Goal: Task Accomplishment & Management: Complete application form

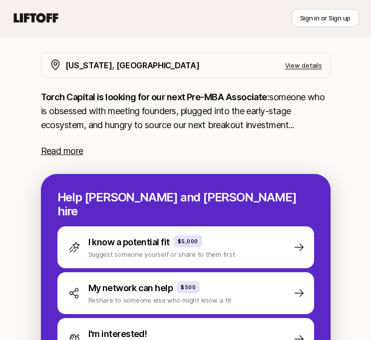
scroll to position [252, 0]
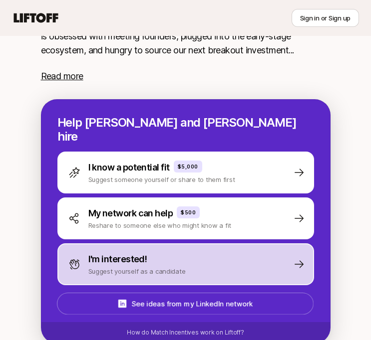
click at [117, 266] on p "Suggest yourself as a candidate" at bounding box center [136, 271] width 97 height 10
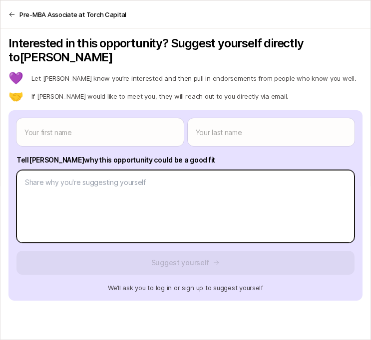
type textarea "x"
click at [164, 184] on body "New to Liftoff? See how it works Sign in or Sign up Sign in or Sign up [PERSON_…" at bounding box center [185, 143] width 371 height 340
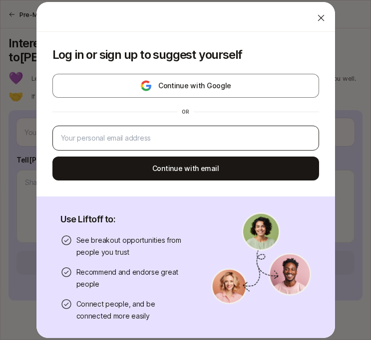
click at [183, 128] on div at bounding box center [185, 138] width 266 height 25
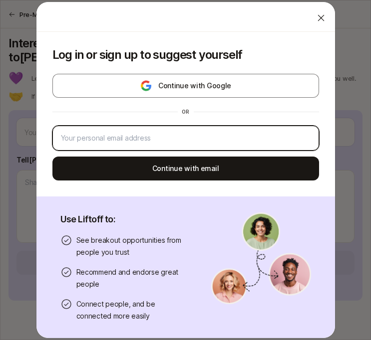
click at [176, 135] on input "email" at bounding box center [185, 138] width 249 height 12
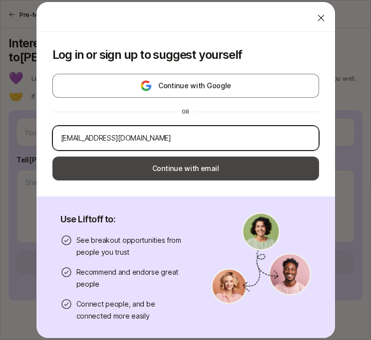
type input "[EMAIL_ADDRESS][DOMAIN_NAME]"
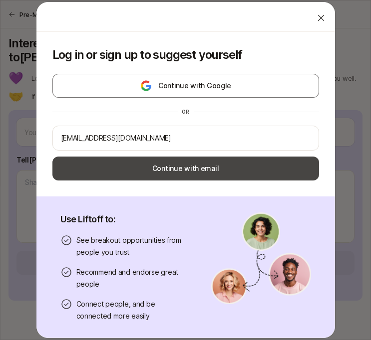
click at [200, 172] on button "Continue with email" at bounding box center [185, 169] width 266 height 24
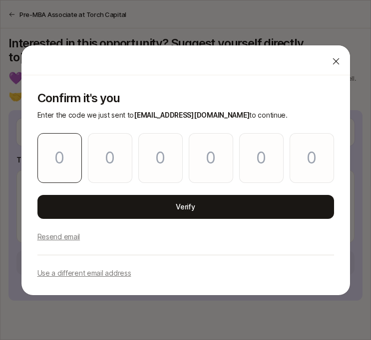
type input "9"
type input "6"
type input "4"
type input "3"
type input "4"
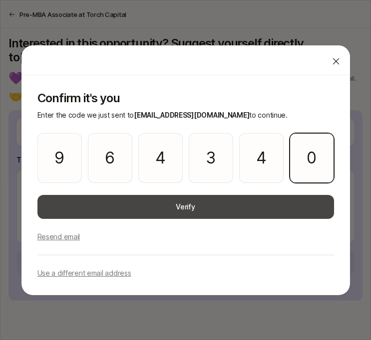
type input "0"
click at [97, 215] on button "Verify" at bounding box center [185, 207] width 296 height 24
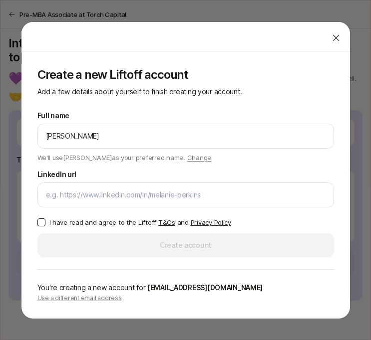
type input "[PERSON_NAME]"
click at [44, 170] on label "LinkedIn url" at bounding box center [56, 175] width 39 height 12
click at [46, 189] on input "LinkedIn url" at bounding box center [185, 195] width 279 height 12
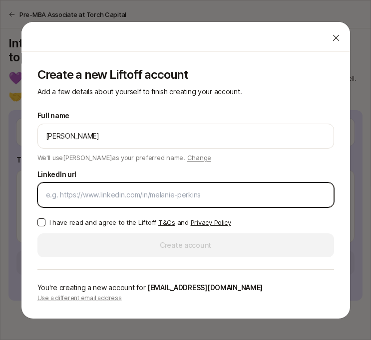
paste input "[URL][DOMAIN_NAME][PERSON_NAME]"
type input "[URL][DOMAIN_NAME][PERSON_NAME]"
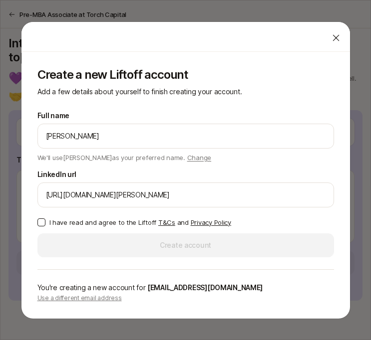
click at [37, 223] on button "I have read and agree to the Liftoff T&Cs and Privacy Policy" at bounding box center [41, 223] width 8 height 8
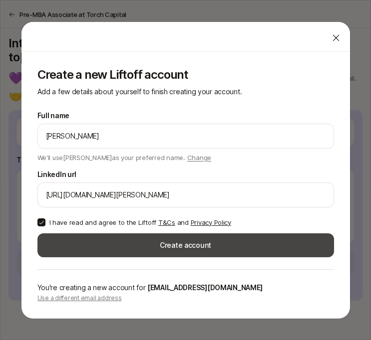
click at [74, 248] on button "Create account" at bounding box center [185, 245] width 296 height 24
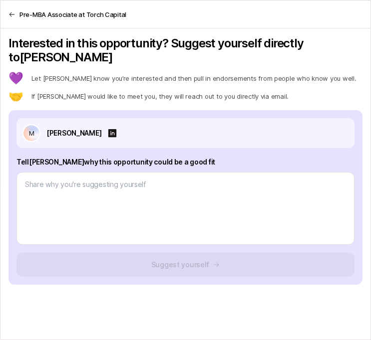
type textarea "x"
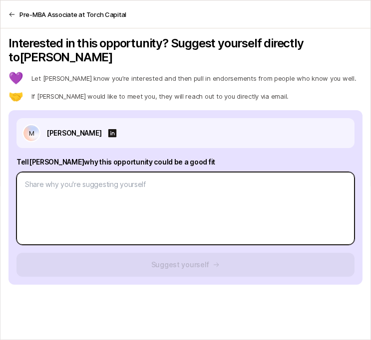
click at [198, 181] on textarea at bounding box center [185, 208] width 338 height 73
paste textarea "Lor ipsumdo sitametc adipisci el seddoeiu temporinci utlaboreetd magna ali enim…"
type textarea "Lor ipsumdo sitametc adipisci el seddoeiu temporinci utlaboreetd magna ali enim…"
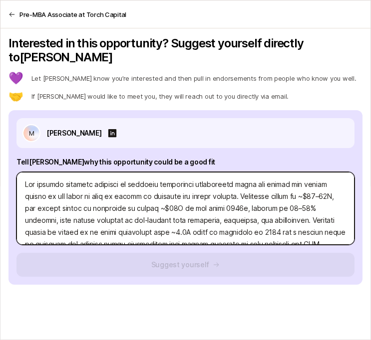
scroll to position [421, 0]
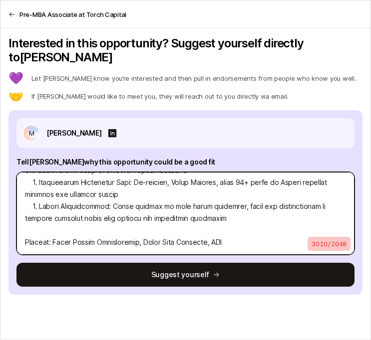
type textarea "x"
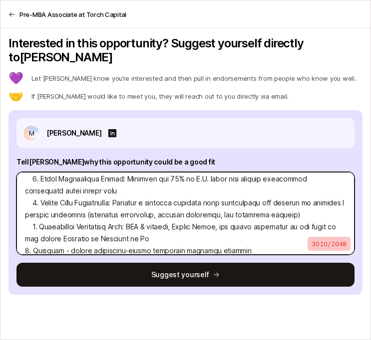
scroll to position [431, 0]
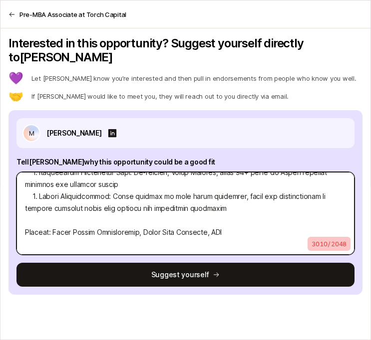
drag, startPoint x: 238, startPoint y: 220, endPoint x: 26, endPoint y: 207, distance: 212.5
click at [26, 207] on textarea at bounding box center [185, 213] width 338 height 83
type textarea "Lor ipsumdo sitametc adipisci el seddoeiu temporinci utlaboreetd magna ali enim…"
type textarea "x"
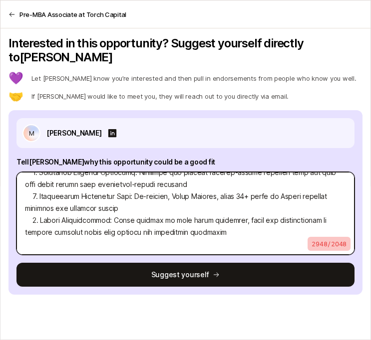
scroll to position [419, 0]
type textarea "Lor ipsumdo sitametc adipisci el seddoeiu temporinci utlaboreetd magna ali enim…"
type textarea "x"
click at [42, 206] on textarea at bounding box center [185, 213] width 338 height 83
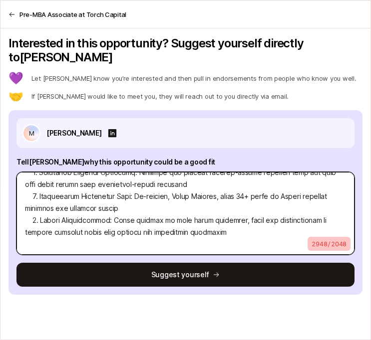
type textarea "Lor ipsumdo sitametc adipisci el seddoeiu temporinci utlaboreetd magna ali enim…"
type textarea "x"
type textarea "Lor ipsumdo sitametc adipisci el seddoeiu temporinci utlaboreetd magna ali enim…"
type textarea "x"
type textarea "Lor ipsumdo sitametc adipisci el seddoeiu temporinci utlaboreetd magna ali enim…"
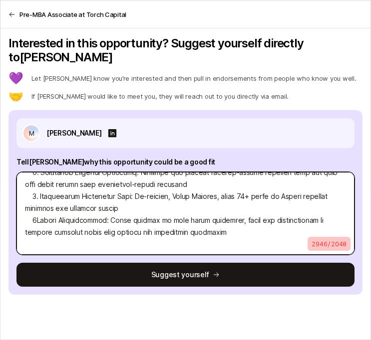
type textarea "x"
type textarea "Lor ipsumdo sitametc adipisci el seddoeiu temporinci utlaboreetd magna ali enim…"
type textarea "x"
type textarea "Lor ipsumdo sitametc adipisci el seddoeiu temporinci utlaboreetd magna ali enim…"
type textarea "x"
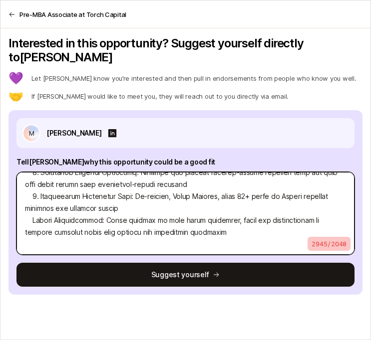
type textarea "Lor ipsumdo sitametc adipisci el seddoeiu temporinci utlaboreetd magna ali enim…"
type textarea "x"
type textarea "Lor ipsumdo sitametc adipisci el seddoeiu temporinci utlaboreetd magna ali enim…"
click at [27, 207] on textarea at bounding box center [185, 213] width 338 height 83
type textarea "Lor ipsumdo sitametc adipisci el seddoeiu temporinci utlaboreetd magna ali enim…"
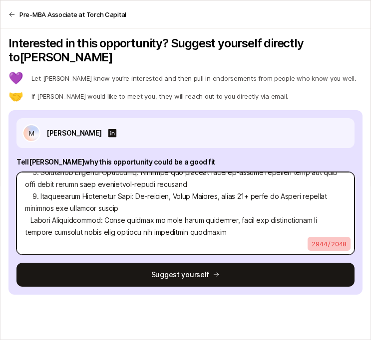
type textarea "x"
click at [40, 181] on textarea at bounding box center [185, 213] width 338 height 83
type textarea "Lor ipsumdo sitametc adipisci el seddoeiu temporinci utlaboreetd magna ali enim…"
type textarea "x"
type textarea "Lor ipsumdo sitametc adipisci el seddoeiu temporinci utlaboreetd magna ali enim…"
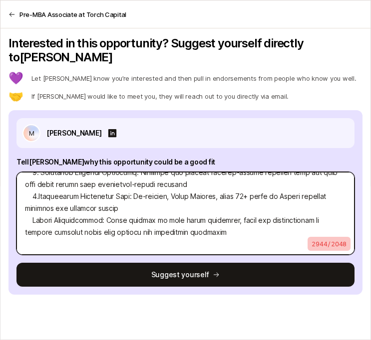
type textarea "x"
type textarea "Lor ipsumdo sitametc adipisci el seddoeiu temporinci utlaboreetd magna ali enim…"
type textarea "x"
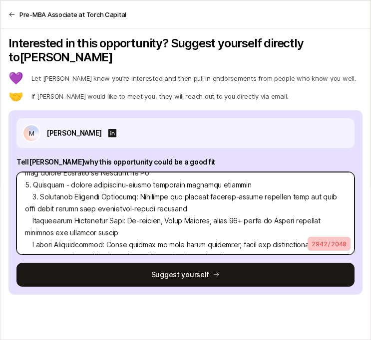
scroll to position [379, 0]
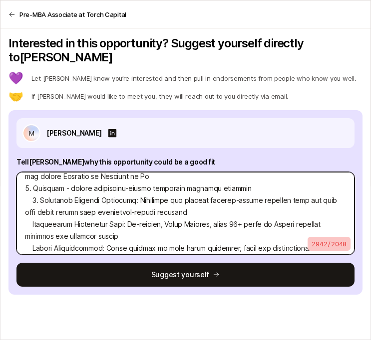
click at [40, 186] on textarea at bounding box center [185, 213] width 338 height 83
type textarea "Lor ipsumdo sitametc adipisci el seddoeiu temporinci utlaboreetd magna ali enim…"
type textarea "x"
type textarea "Lor ipsumdo sitametc adipisci el seddoeiu temporinci utlaboreetd magna ali enim…"
type textarea "x"
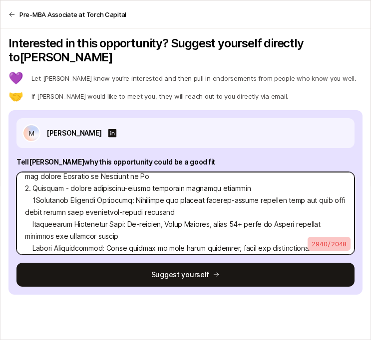
type textarea "Lor ipsumdo sitametc adipisci el seddoeiu temporinci utlaboreetd magna ali enim…"
type textarea "x"
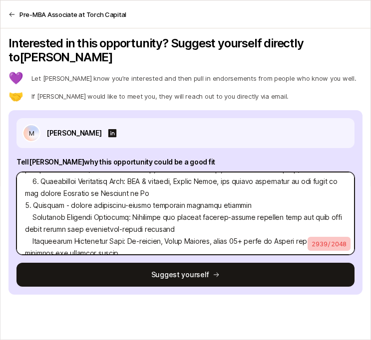
scroll to position [348, 0]
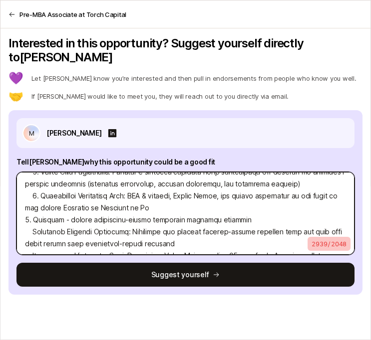
click at [41, 183] on textarea at bounding box center [185, 213] width 338 height 83
type textarea "Lor ipsumdo sitametc adipisci el seddoeiu temporinci utlaboreetd magna ali enim…"
type textarea "x"
type textarea "Lor ipsumdo sitametc adipisci el seddoeiu temporinci utlaboreetd magna ali enim…"
type textarea "x"
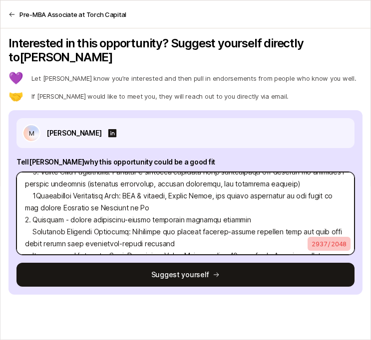
type textarea "Lor ipsumdo sitametc adipisci el seddoeiu temporinci utlaboreetd magna ali enim…"
type textarea "x"
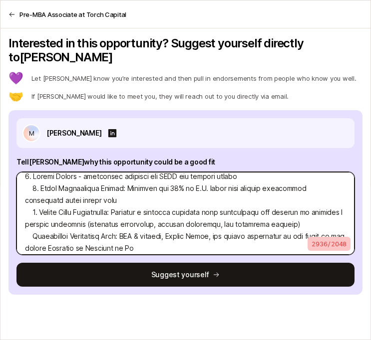
scroll to position [306, 0]
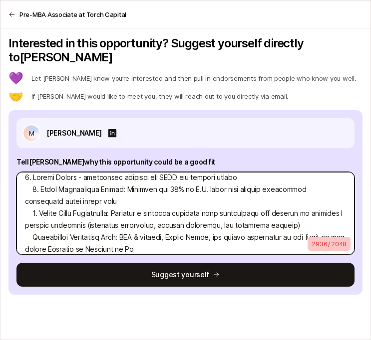
click at [40, 200] on textarea at bounding box center [185, 213] width 338 height 83
type textarea "Lor ipsumdo sitametc adipisci el seddoeiu temporinci utlaboreetd magna ali enim…"
type textarea "x"
type textarea "Lor ipsumdo sitametc adipisci el seddoeiu temporinci utlaboreetd magna ali enim…"
type textarea "x"
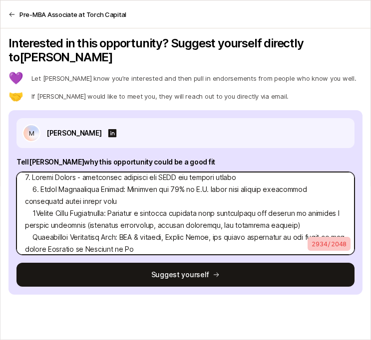
type textarea "Lor ipsumdo sitametc adipisci el seddoeiu temporinci utlaboreetd magna ali enim…"
type textarea "x"
click at [37, 175] on textarea at bounding box center [185, 213] width 338 height 83
type textarea "Lor ipsumdo sitametc adipisci el seddoeiu temporinci utlaboreetd magna ali enim…"
type textarea "x"
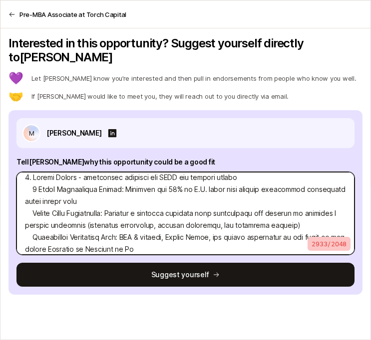
type textarea "Lor ipsumdo sitametc adipisci el seddoeiu temporinci utlaboreetd magna ali enim…"
type textarea "x"
type textarea "Lor ipsumdo sitametc adipisci el seddoeiu temporinci utlaboreetd magna ali enim…"
type textarea "x"
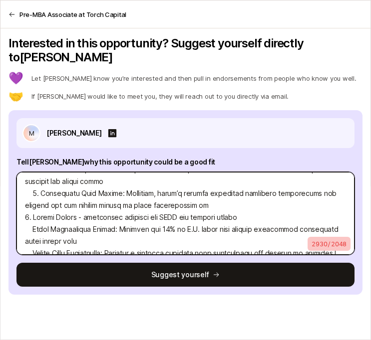
scroll to position [260, 0]
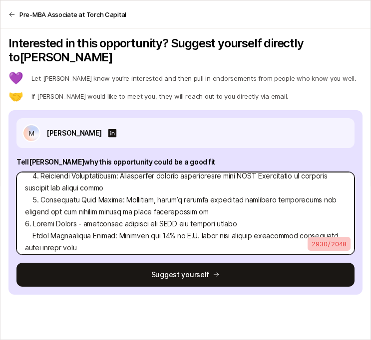
click at [41, 188] on textarea at bounding box center [185, 213] width 338 height 83
type textarea "Lor ipsumdo sitametc adipisci el seddoeiu temporinci utlaboreetd magna ali enim…"
type textarea "x"
type textarea "Lor ipsumdo sitametc adipisci el seddoeiu temporinci utlaboreetd magna ali enim…"
type textarea "x"
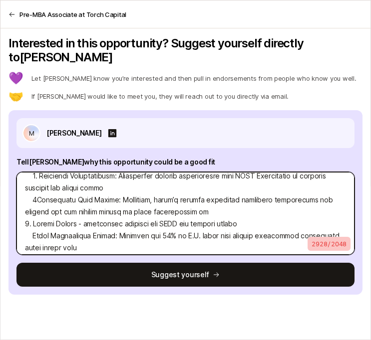
type textarea "Lor ipsumdo sitametc adipisci el seddoeiu temporinci utlaboreetd magna ali enim…"
type textarea "x"
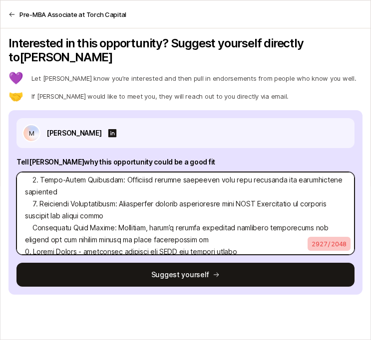
scroll to position [228, 0]
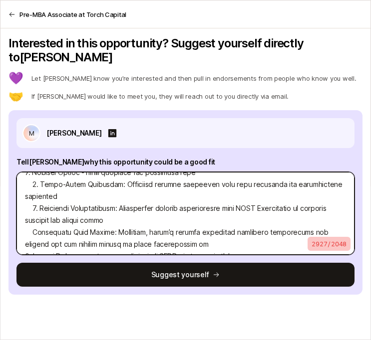
click at [41, 191] on textarea at bounding box center [185, 213] width 338 height 83
type textarea "Lor ipsumdo sitametc adipisci el seddoeiu temporinci utlaboreetd magna ali enim…"
type textarea "x"
type textarea "Lor ipsumdo sitametc adipisci el seddoeiu temporinci utlaboreetd magna ali enim…"
type textarea "x"
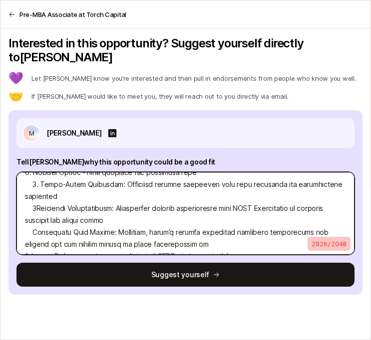
type textarea "Lor ipsumdo sitametc adipisci el seddoeiu temporinci utlaboreetd magna ali enim…"
type textarea "x"
click at [39, 173] on textarea at bounding box center [185, 213] width 338 height 83
type textarea "Lor ipsumdo sitametc adipisci el seddoeiu temporinci utlaboreetd magna ali enim…"
type textarea "x"
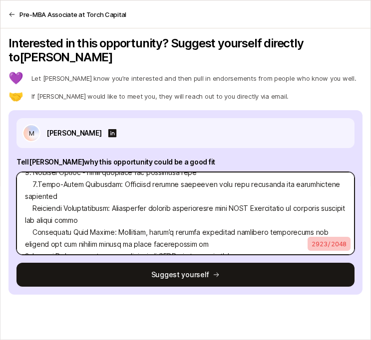
type textarea "Lor ipsumdo sitametc adipisci el seddoeiu temporinci utlaboreetd magna ali enim…"
type textarea "x"
type textarea "Lor ipsumdo sitametc adipisci el seddoeiu temporinci utlaboreetd magna ali enim…"
type textarea "x"
type textarea "Lor ipsumdo sitametc adipisci el seddoeiu temporinci utlaboreetd magna ali enim…"
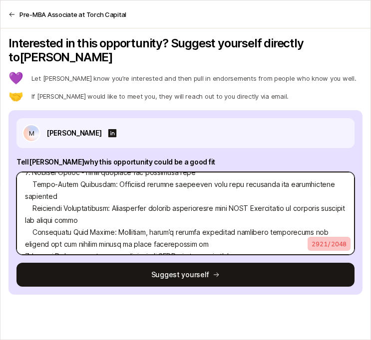
type textarea "x"
type textarea "Lor ipsumdo sitametc adipisci el seddoeiu temporinci utlaboreetd magna ali enim…"
type textarea "x"
type textarea "Lor ipsumdo sitametc adipisci el seddoeiu temporinci utlaboreetd magna ali enim…"
type textarea "x"
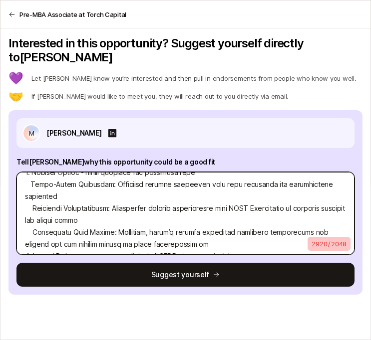
type textarea "Lor ipsumdo sitametc adipisci el seddoeiu temporinci utlaboreetd magna ali enim…"
type textarea "x"
type textarea "Lor ipsumdo sitametc adipisci el seddoeiu temporinci utlaboreetd magna ali enim…"
type textarea "x"
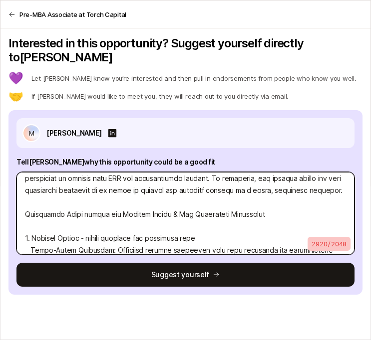
scroll to position [158, 0]
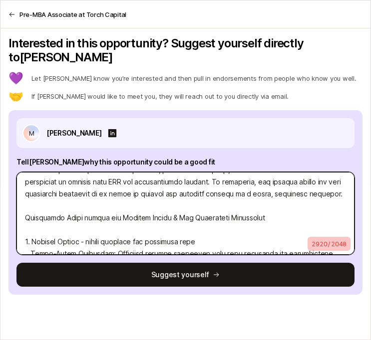
click at [39, 218] on textarea at bounding box center [185, 213] width 338 height 83
type textarea "Lor ipsumdo sitametc adipisci el seddoeiu temporinci utlaboreetd magna ali enim…"
type textarea "x"
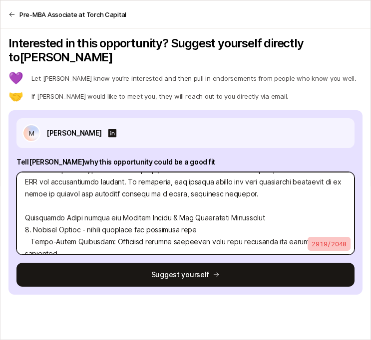
drag, startPoint x: 167, startPoint y: 203, endPoint x: 82, endPoint y: 201, distance: 84.8
click at [82, 201] on textarea at bounding box center [185, 213] width 338 height 83
click at [193, 204] on textarea at bounding box center [185, 213] width 338 height 83
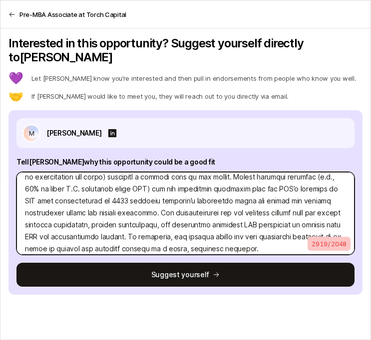
scroll to position [0, 0]
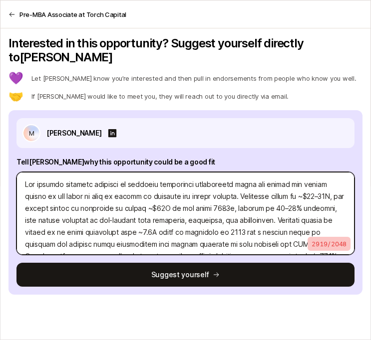
type textarea "Lor ipsumdo sitametc adipisci el seddoeiu temporinci utlaboreetd magna ali enim…"
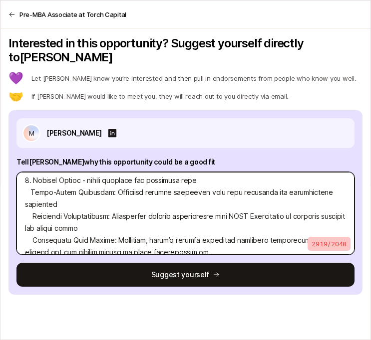
scroll to position [207, 0]
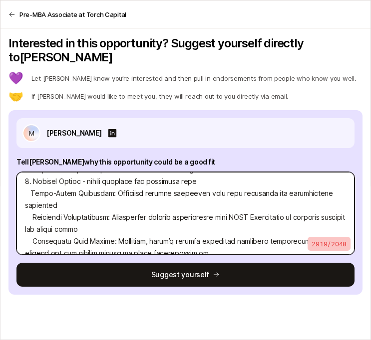
click at [54, 172] on textarea at bounding box center [185, 213] width 338 height 83
drag, startPoint x: 30, startPoint y: 168, endPoint x: 74, endPoint y: 167, distance: 43.9
click at [74, 172] on textarea at bounding box center [185, 213] width 338 height 83
click at [80, 176] on textarea at bounding box center [185, 213] width 338 height 83
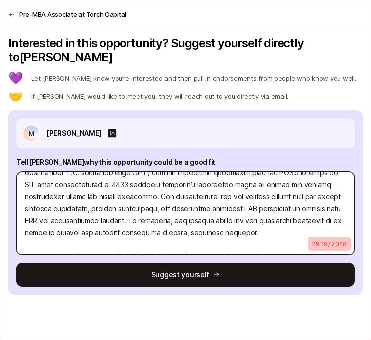
scroll to position [0, 0]
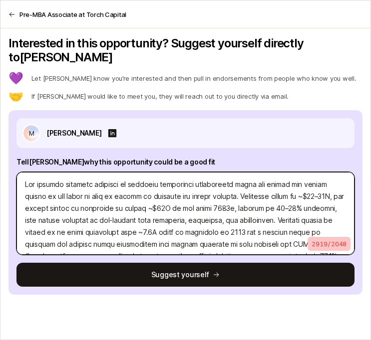
drag, startPoint x: 230, startPoint y: 223, endPoint x: 29, endPoint y: 148, distance: 214.1
click at [29, 156] on div "Tell [PERSON_NAME] why this opportunity could be a good fit 2919 / 2048" at bounding box center [185, 205] width 338 height 99
type textarea "x"
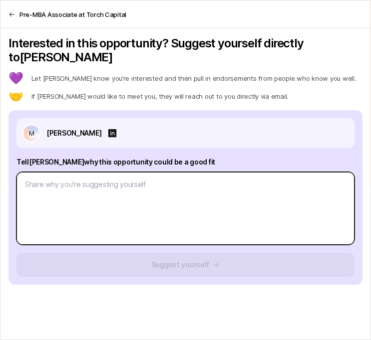
paste textarea "Lor ipsumdo sitametc adipisci el seddoeiu temporinci utlaboreetd magna ali enim…"
type textarea "Lor ipsumdo sitametc adipisci el seddoeiu temporinci utlaboreetd magna ali enim…"
type textarea "x"
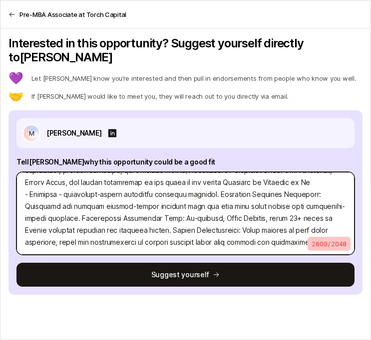
scroll to position [335, 0]
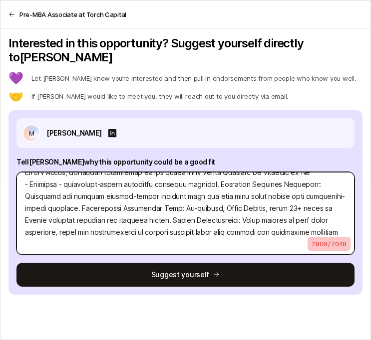
drag, startPoint x: 347, startPoint y: 217, endPoint x: 172, endPoint y: 206, distance: 175.5
click at [172, 206] on textarea at bounding box center [185, 213] width 338 height 83
type textarea "Lor ipsumdo sitametc adipisci el seddoeiu temporinci utlaboreetd magna ali enim…"
type textarea "x"
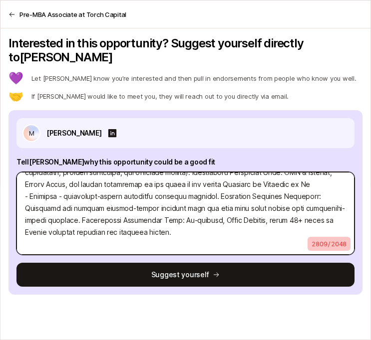
scroll to position [323, 0]
type textarea "Lor ipsumdo sitametc adipisci el seddoeiu temporinci utlaboreetd magna ali enim…"
type textarea "x"
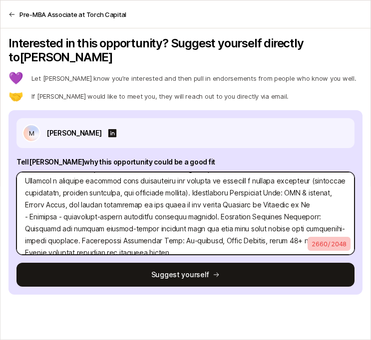
scroll to position [312, 0]
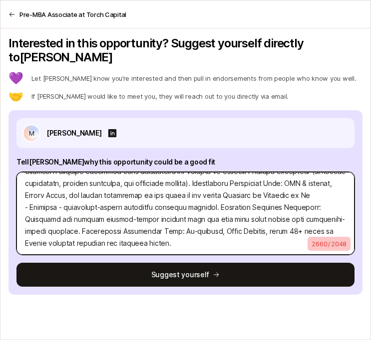
click at [109, 230] on textarea at bounding box center [185, 213] width 338 height 83
type textarea "Lor ipsumdo sitametc adipisci el seddoeiu temporinci utlaboreetd magna ali enim…"
type textarea "x"
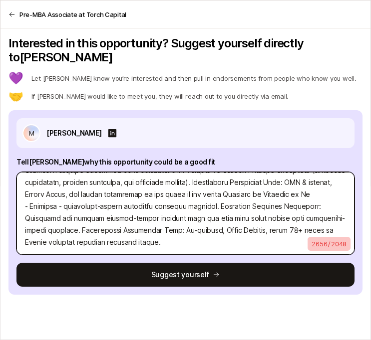
drag, startPoint x: 132, startPoint y: 228, endPoint x: 103, endPoint y: 227, distance: 28.4
click at [103, 227] on textarea at bounding box center [185, 213] width 338 height 83
type textarea "Lor ipsumdo sitametc adipisci el seddoeiu temporinci utlaboreetd magna ali enim…"
type textarea "x"
type textarea "Lor ipsumdo sitametc adipisci el seddoeiu temporinci utlaboreetd magna ali enim…"
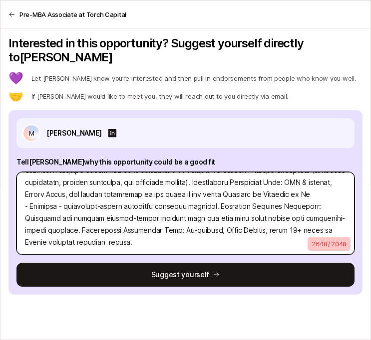
type textarea "x"
click at [142, 218] on textarea at bounding box center [185, 213] width 338 height 83
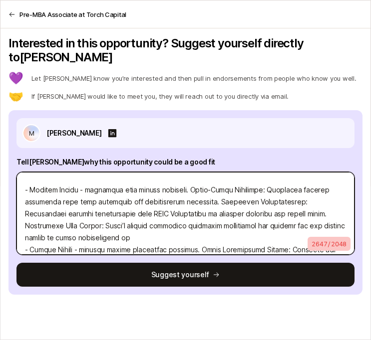
scroll to position [209, 0]
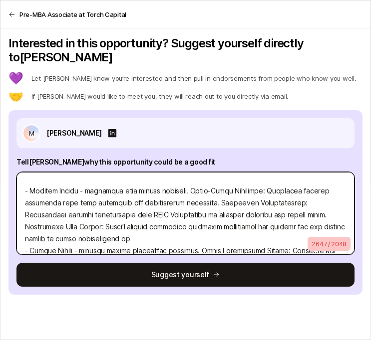
drag, startPoint x: 285, startPoint y: 202, endPoint x: 218, endPoint y: 189, distance: 68.5
click at [218, 189] on textarea at bounding box center [185, 213] width 338 height 83
drag, startPoint x: 217, startPoint y: 189, endPoint x: 187, endPoint y: 177, distance: 32.4
click at [187, 177] on textarea at bounding box center [185, 213] width 338 height 83
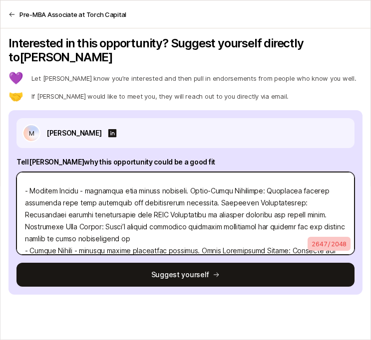
type textarea "Lor ipsumdo sitametc adipisci el seddoeiu temporinci utlaboreetd magna ali enim…"
type textarea "x"
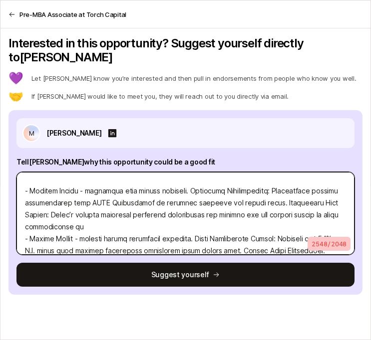
click at [213, 212] on textarea at bounding box center [185, 213] width 338 height 83
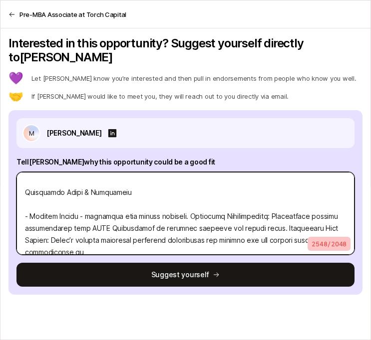
scroll to position [186, 0]
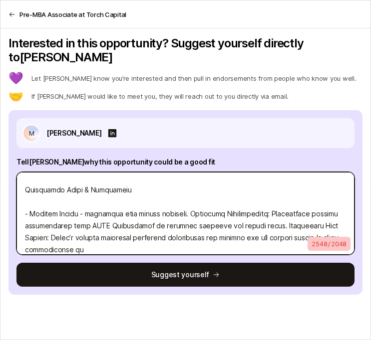
click at [128, 192] on textarea at bounding box center [185, 213] width 338 height 83
type textarea "Lor ipsumdo sitametc adipisci el seddoeiu temporinci utlaboreetd magna ali enim…"
type textarea "x"
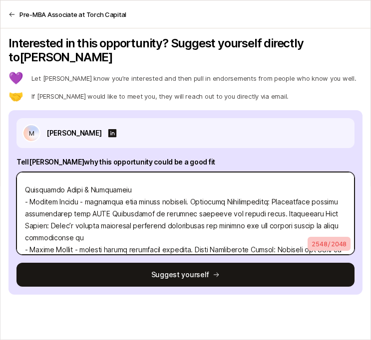
scroll to position [174, 0]
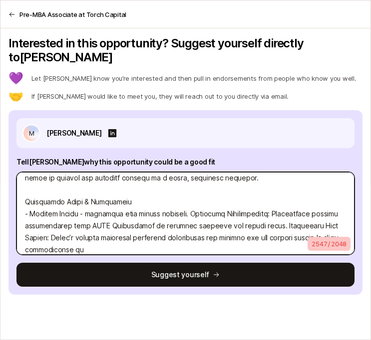
type textarea "Lor ipsumdo sitametc adipisci el seddoeiu temporinci utlaboreetd magna ali enim…"
type textarea "x"
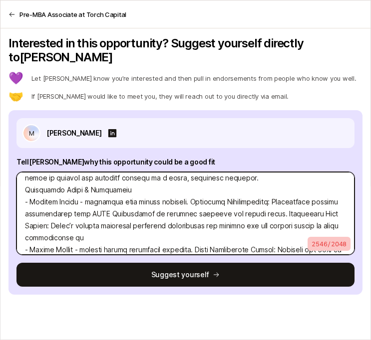
scroll to position [162, 0]
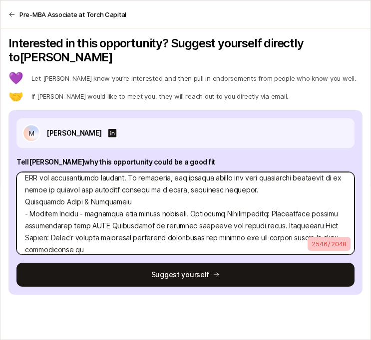
drag, startPoint x: 135, startPoint y: 187, endPoint x: 23, endPoint y: 189, distance: 111.3
click at [23, 189] on textarea at bounding box center [185, 213] width 338 height 83
click at [122, 187] on textarea at bounding box center [185, 213] width 338 height 83
type textarea "Lor ipsumdo sitametc adipisci el seddoeiu temporinci utlaboreetd magna ali enim…"
type textarea "x"
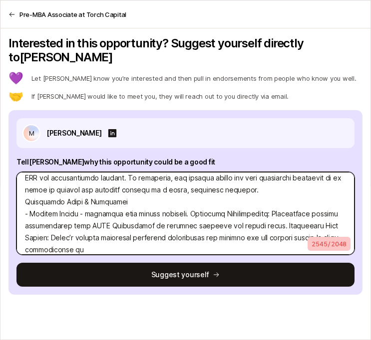
type textarea "Lor ipsumdo sitametc adipisci el seddoeiu temporinci utlaboreetd magna ali enim…"
type textarea "x"
type textarea "Lor ipsumdo sitametc adipisci el seddoeiu temporinci utlaboreetd magna ali enim…"
type textarea "x"
type textarea "Lor ipsumdo sitametc adipisci el seddoeiu temporinci utlaboreetd magna ali enim…"
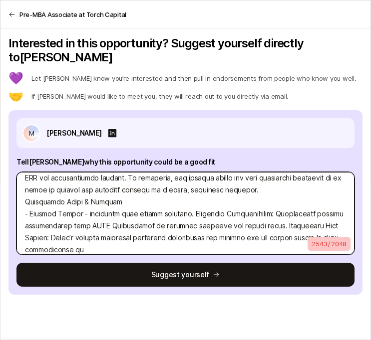
type textarea "x"
type textarea "Lor ipsumdo sitametc adipisci el seddoeiu temporinci utlaboreetd magna ali enim…"
type textarea "x"
type textarea "Lor ipsumdo sitametc adipisci el seddoeiu temporinci utlaboreetd magna ali enim…"
type textarea "x"
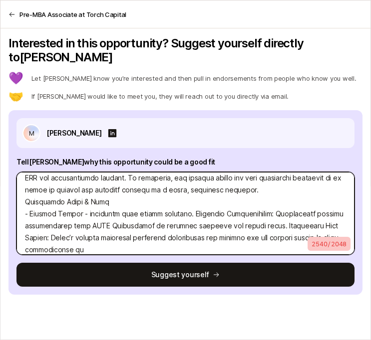
type textarea "Lor ipsumdo sitametc adipisci el seddoeiu temporinci utlaboreetd magna ali enim…"
type textarea "x"
type textarea "Lor ipsumdo sitametc adipisci el seddoeiu temporinci utlaboreetd magna ali enim…"
type textarea "x"
type textarea "Lor ipsumdo sitametc adipisci el seddoeiu temporinci utlaboreetd magna ali enim…"
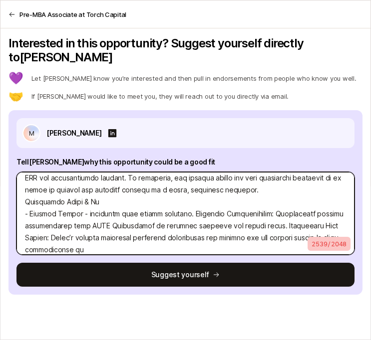
type textarea "x"
type textarea "Lor ipsumdo sitametc adipisci el seddoeiu temporinci utlaboreetd magna ali enim…"
type textarea "x"
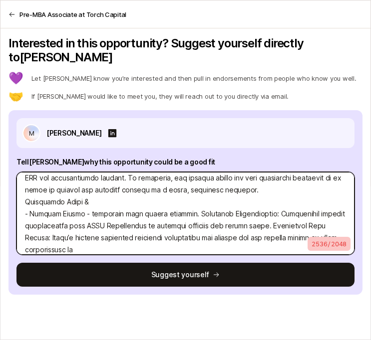
type textarea "Lor ipsumdo sitametc adipisci el seddoeiu temporinci utlaboreetd magna ali enim…"
type textarea "x"
type textarea "Lor ipsumdo sitametc adipisci el seddoeiu temporinci utlaboreetd magna ali enim…"
type textarea "x"
type textarea "Lor ipsumdo sitametc adipisci el seddoeiu temporinci utlaboreetd magna ali enim…"
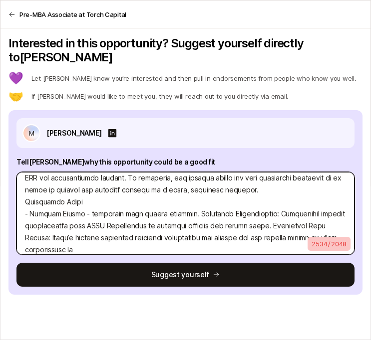
type textarea "x"
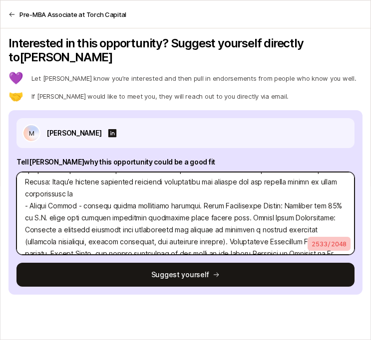
scroll to position [221, 0]
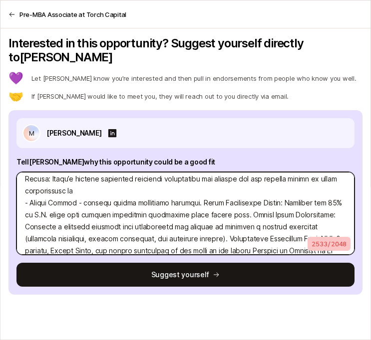
click at [30, 189] on textarea at bounding box center [185, 213] width 338 height 83
type textarea "Lor ipsumdo sitametc adipisci el seddoeiu temporinci utlaboreetd magna ali enim…"
type textarea "x"
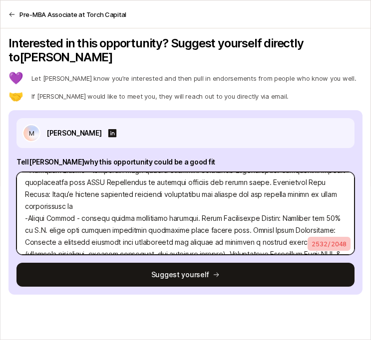
scroll to position [202, 0]
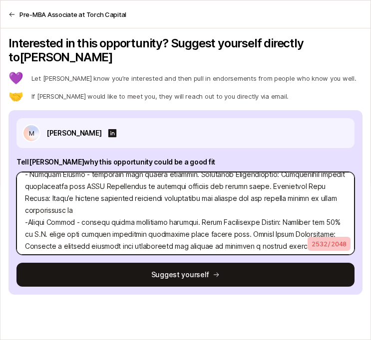
click at [30, 172] on textarea at bounding box center [185, 213] width 338 height 83
type textarea "Lor ipsumdo sitametc adipisci el seddoeiu temporinci utlaboreetd magna ali enim…"
type textarea "x"
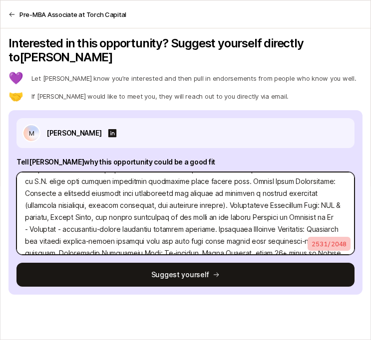
scroll to position [275, 0]
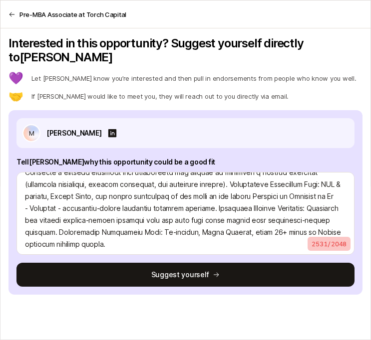
click at [329, 237] on p "2531 / 2048" at bounding box center [328, 244] width 43 height 14
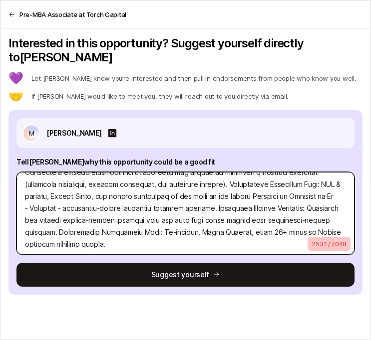
click at [32, 193] on textarea at bounding box center [185, 213] width 338 height 83
type textarea "Lor ipsumdo sitametc adipisci el seddoeiu temporinci utlaboreetd magna ali enim…"
type textarea "x"
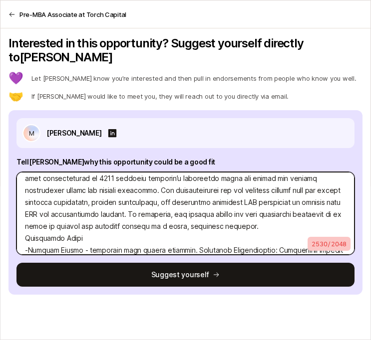
scroll to position [144, 0]
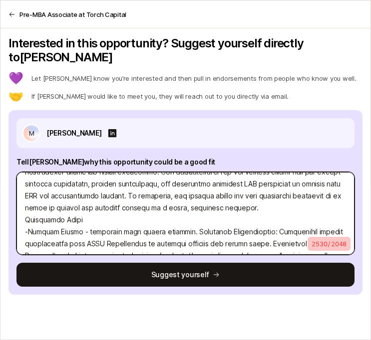
click at [25, 208] on textarea at bounding box center [185, 213] width 338 height 83
type textarea "Lor ipsumdo sitametc adipisci el seddoeiu temporinci utlaboreetd magna ali enim…"
type textarea "x"
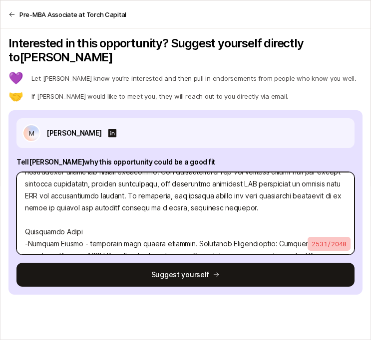
scroll to position [201, 0]
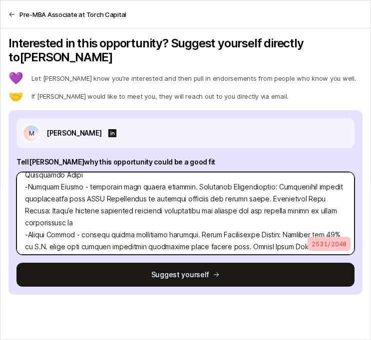
click at [88, 214] on textarea at bounding box center [185, 213] width 338 height 83
type textarea "Lor ipsumdo sitametc adipisci el seddoeiu temporinci utlaboreetd magna ali enim…"
type textarea "x"
type textarea "Lor ipsumdo sitametc adipisci el seddoeiu temporinci utlaboreetd magna ali enim…"
type textarea "x"
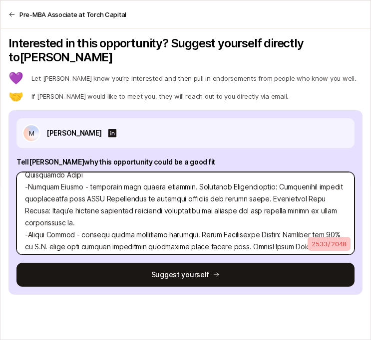
paste textarea "First-Mover Advantage: Pioneered virtual menopause care with education and tele…"
type textarea "Lor ipsumdo sitametc adipisci el seddoeiu temporinci utlaboreetd magna ali enim…"
type textarea "x"
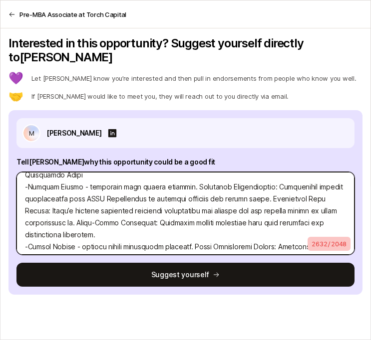
type textarea "Lor ipsumdo sitametc adipisci el seddoeiu temporinci utlaboreetd magna ali enim…"
type textarea "x"
type textarea "Lor ipsumdo sitametc adipisci el seddoeiu temporinci utlaboreetd magna ali enim…"
type textarea "x"
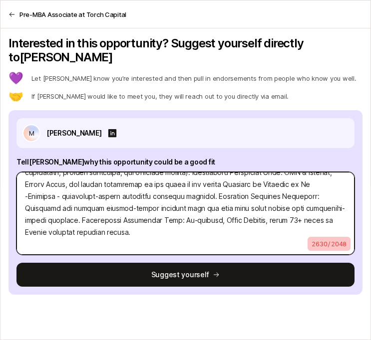
scroll to position [311, 0]
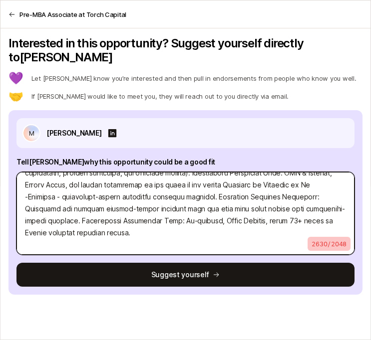
click at [199, 220] on textarea at bounding box center [185, 213] width 338 height 83
type textarea "Lor ipsumdo sitametc adipisci el seddoeiu temporinci utlaboreetd magna ali enim…"
type textarea "x"
paste textarea "Growth Opportunities: While already in many major retailers, there are opportun…"
type textarea "Lor ipsumdo sitametc adipisci el seddoeiu temporinci utlaboreetd magna ali enim…"
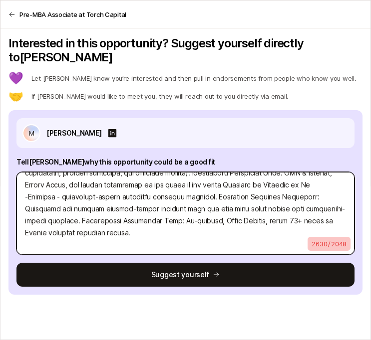
type textarea "x"
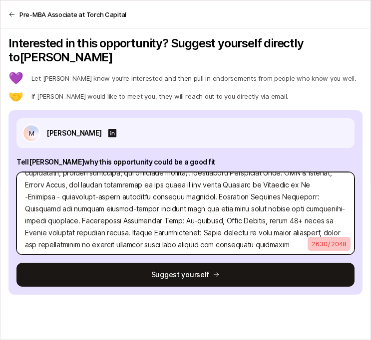
scroll to position [313, 0]
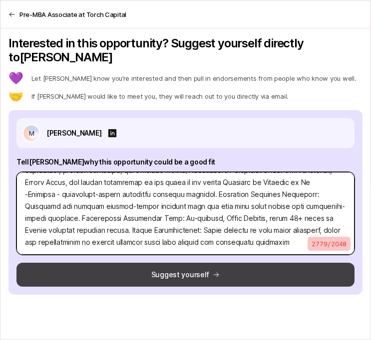
type textarea "Lor ipsumdo sitametc adipisci el seddoeiu temporinci utlaboreetd magna ali enim…"
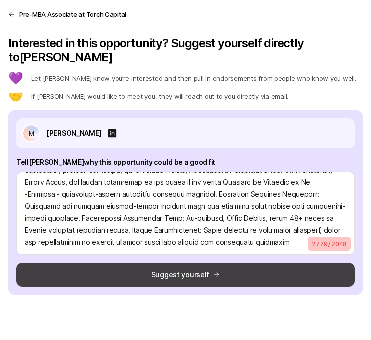
click at [188, 263] on button "Suggest yourself" at bounding box center [185, 275] width 338 height 24
type textarea "x"
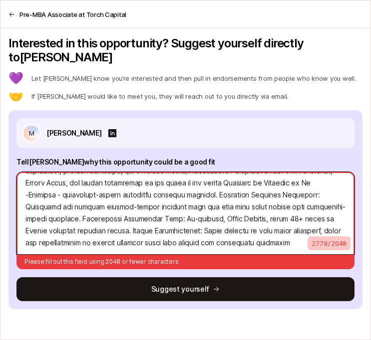
type textarea "Lor ipsumdo sitametc adipisci el seddoeiu temporinci utlaboreetd magna ali enim…"
type textarea "x"
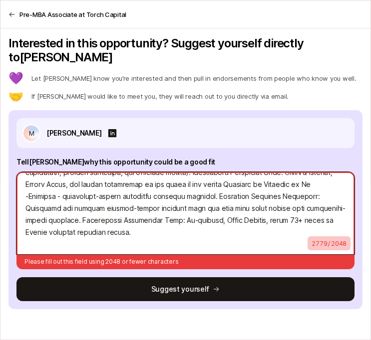
scroll to position [311, 0]
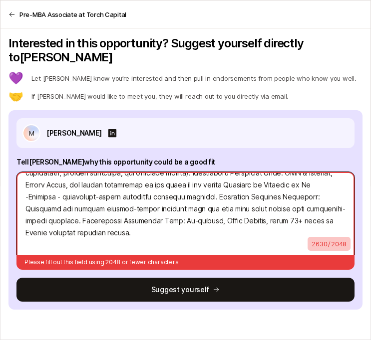
type textarea "Lor ipsumdo sitametc adipisci el seddoeiu temporinci utlaboreetd magna ali enim…"
type textarea "x"
type textarea "Lor ipsumdo sitametc adipisci el seddoeiu temporinci utlaboreetd magna ali enim…"
type textarea "x"
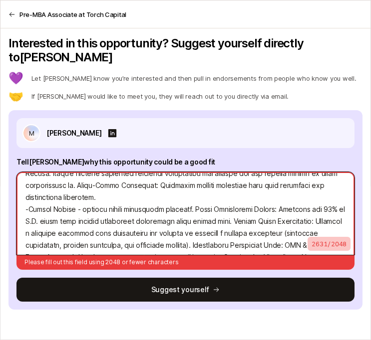
scroll to position [234, 0]
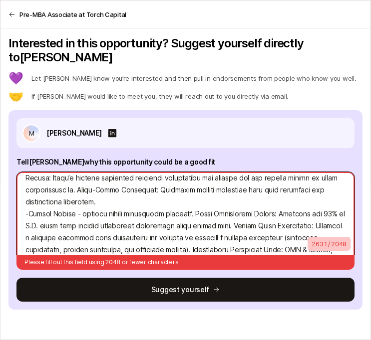
click at [110, 192] on textarea at bounding box center [185, 213] width 338 height 83
drag, startPoint x: 102, startPoint y: 190, endPoint x: 75, endPoint y: 178, distance: 29.9
click at [75, 178] on textarea at bounding box center [185, 213] width 338 height 83
type textarea "Lor ipsumdo sitametc adipisci el seddoeiu temporinci utlaboreetd magna ali enim…"
type textarea "x"
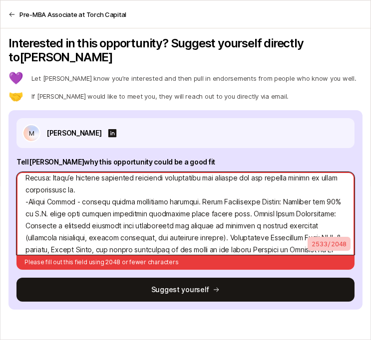
type textarea "Lor ipsumdo sitametc adipisci el seddoeiu temporinci utlaboreetd magna ali enim…"
type textarea "x"
type textarea "Lor ipsumdo sitametc adipisci el seddoeiu temporinci utlaboreetd magna ali enim…"
type textarea "x"
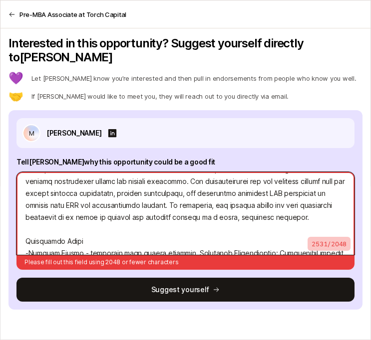
click at [37, 217] on textarea at bounding box center [185, 213] width 338 height 83
type textarea "Lor ipsumdo sitametc adipisci el seddoeiu temporinci utlaboreetd magna ali enim…"
type textarea "x"
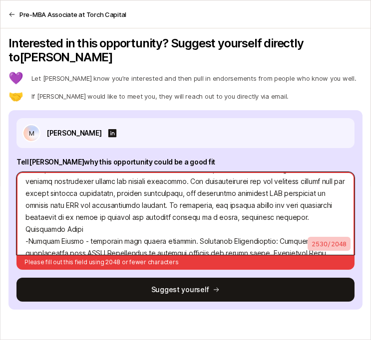
scroll to position [123, 0]
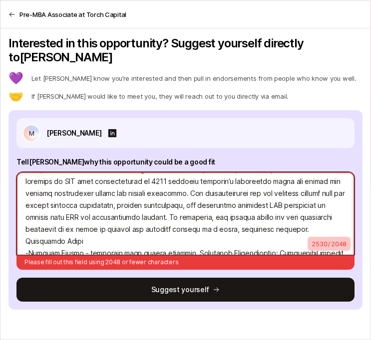
drag, startPoint x: 90, startPoint y: 226, endPoint x: 17, endPoint y: 226, distance: 72.3
click at [17, 226] on textarea at bounding box center [185, 213] width 338 height 83
type textarea "Lor ipsumdo sitametc adipisci el seddoeiu temporinci utlaboreetd magna ali enim…"
type textarea "x"
type textarea "Lor ipsumdo sitametc adipisci el seddoeiu temporinci utlaboreetd magna ali enim…"
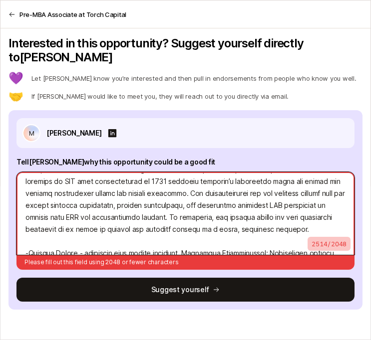
type textarea "x"
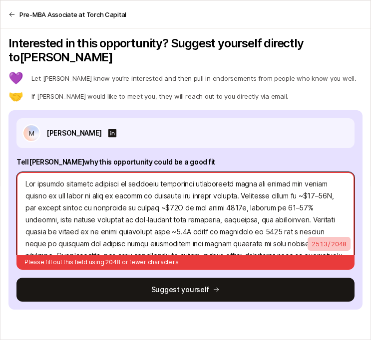
scroll to position [0, 0]
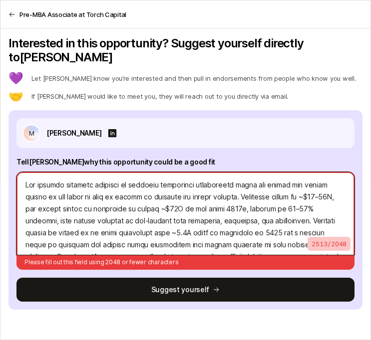
drag, startPoint x: 286, startPoint y: 193, endPoint x: 145, endPoint y: 192, distance: 141.2
click at [145, 192] on textarea at bounding box center [185, 213] width 338 height 83
type textarea "Lor ipsumdo sitametc adipisci el seddoeiu temporinci utlaboreetd magna ali enim…"
type textarea "x"
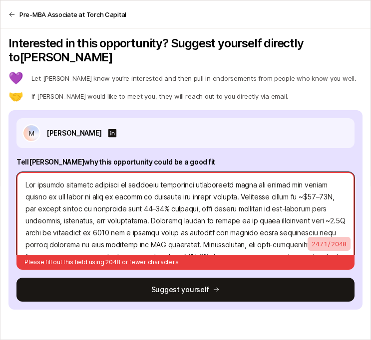
type textarea "Lor ipsumdo sitametc adipisci el seddoeiu temporinci utlaboreetd magna ali enim…"
type textarea "x"
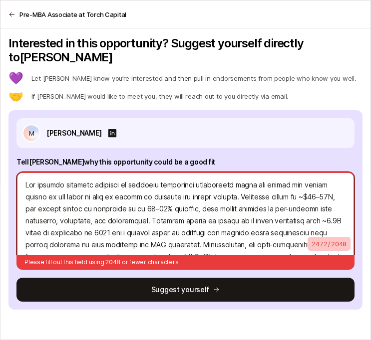
type textarea "Lor ipsumdo sitametc adipisci el seddoeiu temporinci utlaboreetd magna ali enim…"
type textarea "x"
type textarea "Lor ipsumdo sitametc adipisci el seddoeiu temporinci utlaboreetd magna ali enim…"
type textarea "x"
type textarea "Lor ipsumdo sitametc adipisci el seddoeiu temporinci utlaboreetd magna ali enim…"
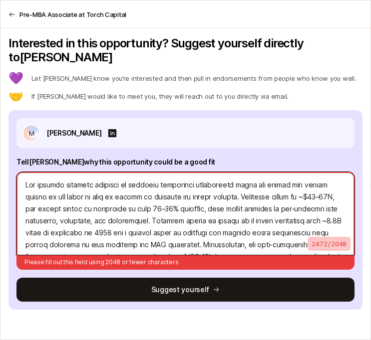
type textarea "x"
type textarea "Lor ipsumdo sitametc adipisci el seddoeiu temporinci utlaboreetd magna ali enim…"
type textarea "x"
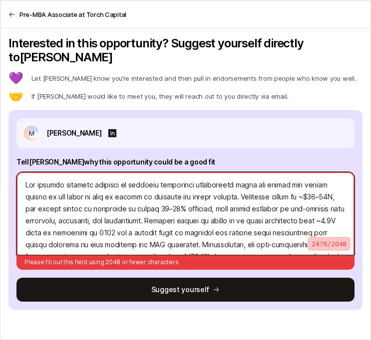
type textarea "Lor ipsumdo sitametc adipisci el seddoeiu temporinci utlaboreetd magna ali enim…"
type textarea "x"
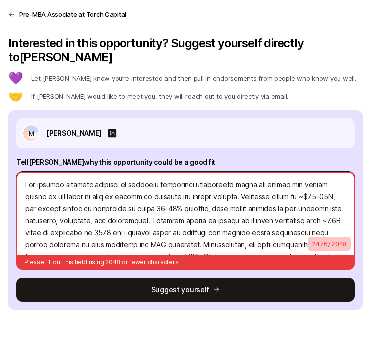
type textarea "Lor ipsumdo sitametc adipisci el seddoeiu temporinci utlaboreetd magna ali enim…"
type textarea "x"
type textarea "Lor ipsumdo sitametc adipisci el seddoeiu temporinci utlaboreetd magna ali enim…"
type textarea "x"
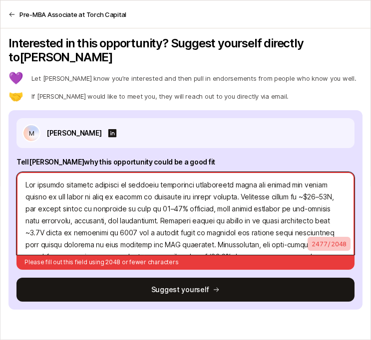
drag, startPoint x: 63, startPoint y: 208, endPoint x: 310, endPoint y: 193, distance: 246.9
click at [310, 193] on textarea at bounding box center [185, 213] width 338 height 83
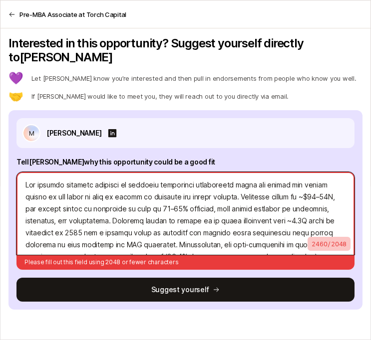
click at [291, 205] on textarea at bounding box center [185, 213] width 338 height 83
click at [90, 218] on textarea at bounding box center [185, 213] width 338 height 83
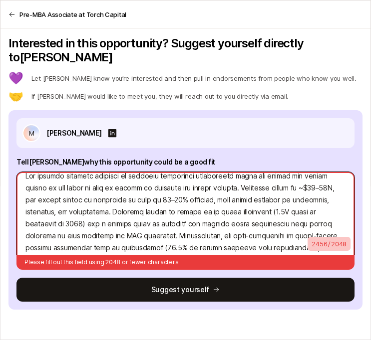
scroll to position [11, 0]
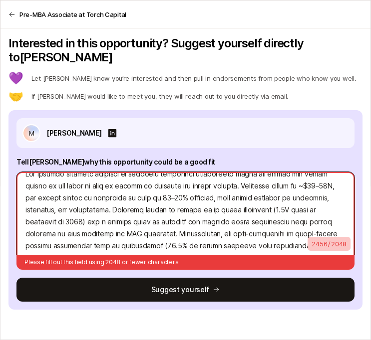
drag, startPoint x: 211, startPoint y: 208, endPoint x: 171, endPoint y: 207, distance: 40.4
click at [170, 207] on textarea at bounding box center [185, 213] width 338 height 83
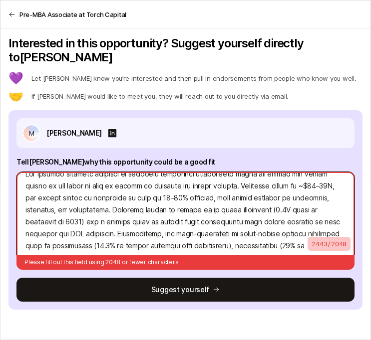
drag, startPoint x: 117, startPoint y: 220, endPoint x: 55, endPoint y: 220, distance: 61.4
click at [55, 220] on textarea at bounding box center [185, 213] width 338 height 83
click at [156, 222] on textarea at bounding box center [185, 213] width 338 height 83
click at [271, 208] on textarea at bounding box center [185, 213] width 338 height 83
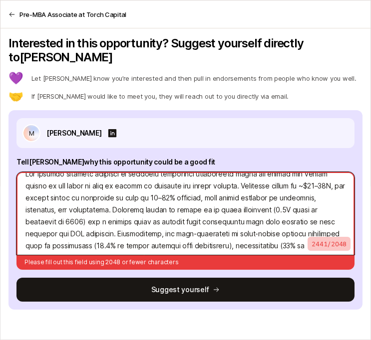
click at [265, 227] on textarea at bounding box center [185, 213] width 338 height 83
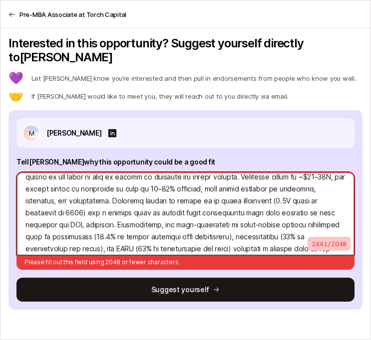
drag, startPoint x: 188, startPoint y: 211, endPoint x: 122, endPoint y: 210, distance: 65.9
click at [122, 210] on textarea at bounding box center [185, 213] width 338 height 83
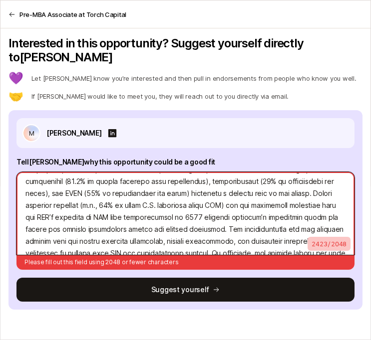
scroll to position [69, 0]
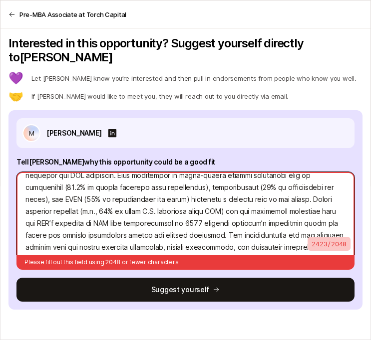
click at [166, 197] on textarea at bounding box center [185, 213] width 338 height 83
click at [168, 196] on textarea at bounding box center [185, 213] width 338 height 83
drag, startPoint x: 168, startPoint y: 196, endPoint x: 26, endPoint y: 196, distance: 142.2
click at [26, 196] on textarea at bounding box center [185, 213] width 338 height 83
click at [75, 218] on textarea at bounding box center [185, 213] width 338 height 83
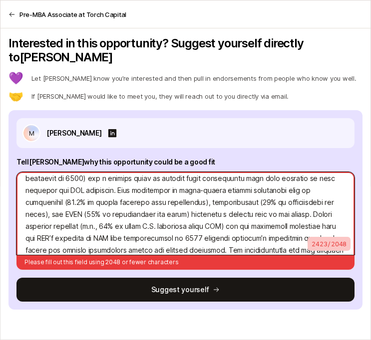
scroll to position [46, 0]
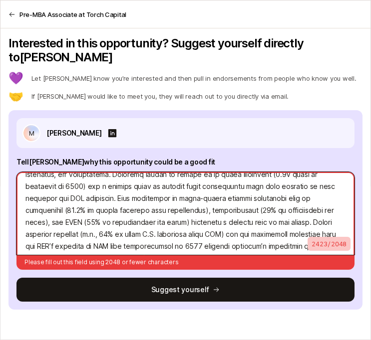
drag, startPoint x: 149, startPoint y: 195, endPoint x: 26, endPoint y: 196, distance: 123.2
click at [25, 196] on textarea at bounding box center [185, 213] width 338 height 83
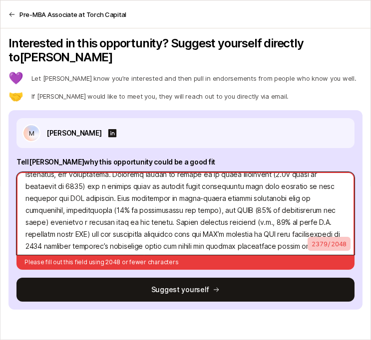
drag, startPoint x: 179, startPoint y: 195, endPoint x: 74, endPoint y: 199, distance: 105.4
click at [74, 199] on textarea at bounding box center [185, 213] width 338 height 83
click at [172, 195] on textarea at bounding box center [185, 213] width 338 height 83
drag, startPoint x: 321, startPoint y: 198, endPoint x: 234, endPoint y: 196, distance: 86.8
click at [233, 197] on textarea at bounding box center [185, 213] width 338 height 83
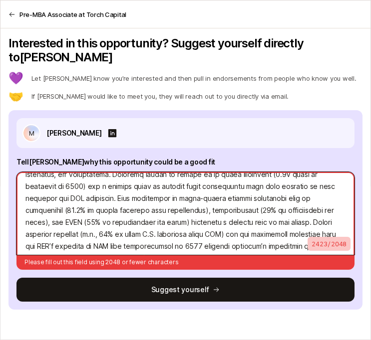
click at [131, 199] on textarea at bounding box center [185, 213] width 338 height 83
drag, startPoint x: 148, startPoint y: 195, endPoint x: 75, endPoint y: 194, distance: 72.8
click at [75, 194] on textarea at bounding box center [185, 213] width 338 height 83
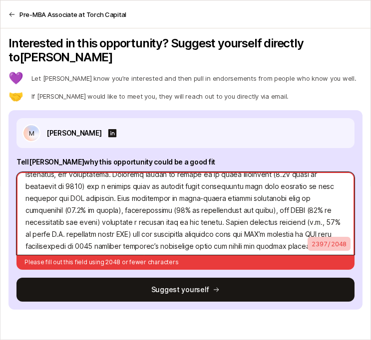
drag, startPoint x: 64, startPoint y: 209, endPoint x: 290, endPoint y: 198, distance: 226.2
click at [289, 198] on textarea at bounding box center [185, 213] width 338 height 83
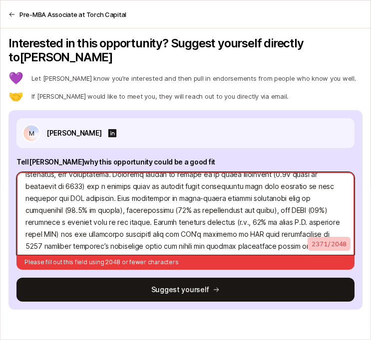
click at [216, 206] on textarea at bounding box center [185, 213] width 338 height 83
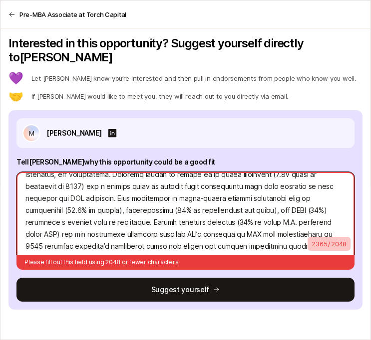
click at [218, 209] on textarea at bounding box center [185, 213] width 338 height 83
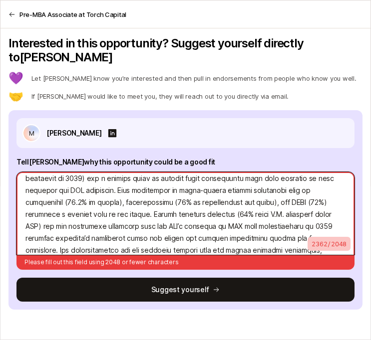
scroll to position [56, 0]
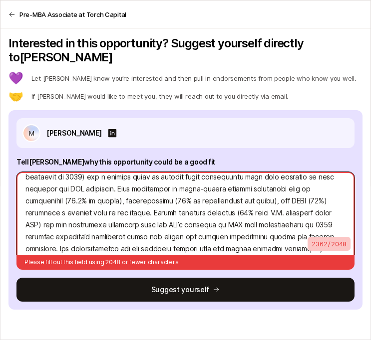
click at [115, 212] on textarea at bounding box center [185, 213] width 338 height 83
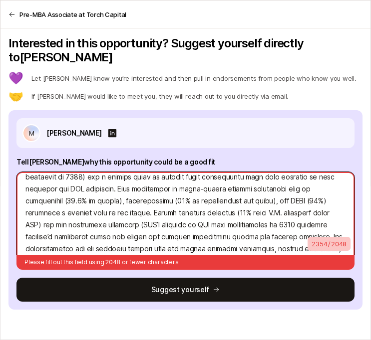
click at [246, 211] on textarea at bounding box center [185, 213] width 338 height 83
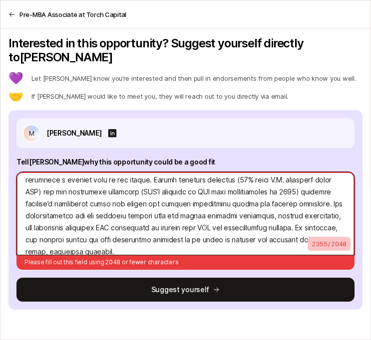
scroll to position [102, 0]
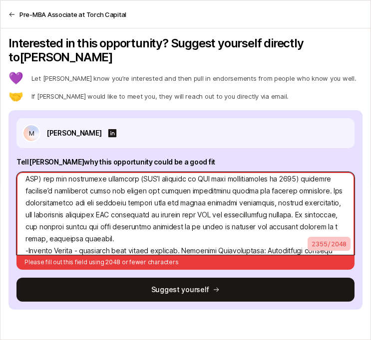
drag, startPoint x: 292, startPoint y: 200, endPoint x: 207, endPoint y: 199, distance: 84.8
click at [207, 199] on textarea at bounding box center [185, 213] width 338 height 83
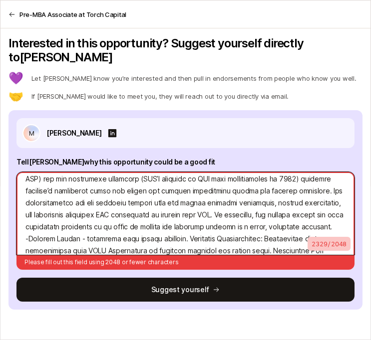
click at [72, 202] on textarea at bounding box center [185, 213] width 338 height 83
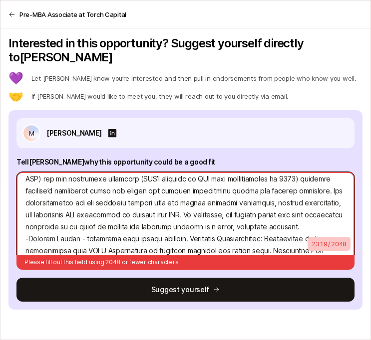
scroll to position [121, 0]
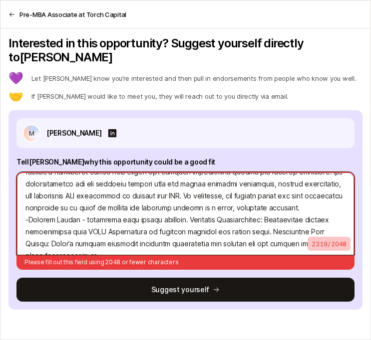
drag, startPoint x: 230, startPoint y: 182, endPoint x: 182, endPoint y: 180, distance: 47.9
click at [182, 180] on textarea at bounding box center [185, 213] width 338 height 83
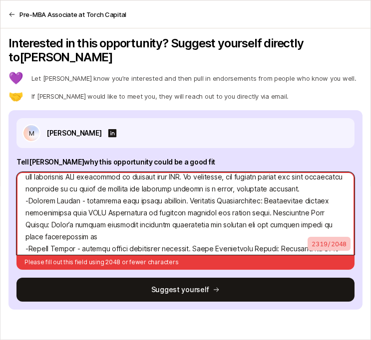
scroll to position [141, 0]
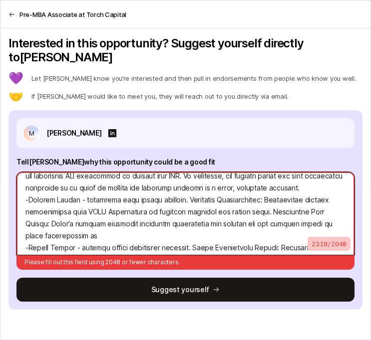
click at [79, 185] on textarea at bounding box center [185, 213] width 338 height 83
click at [29, 187] on textarea at bounding box center [185, 213] width 338 height 83
click at [29, 235] on textarea at bounding box center [185, 213] width 338 height 83
click at [76, 235] on textarea at bounding box center [185, 213] width 338 height 83
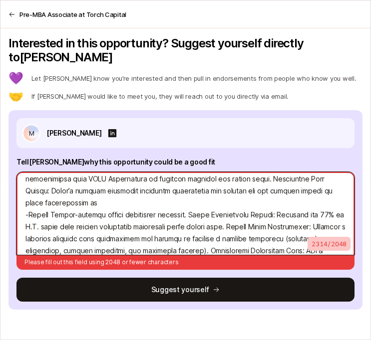
scroll to position [175, 0]
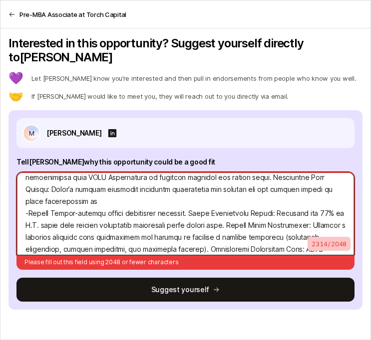
drag, startPoint x: 249, startPoint y: 199, endPoint x: 210, endPoint y: 198, distance: 39.4
click at [208, 198] on textarea at bounding box center [185, 213] width 338 height 83
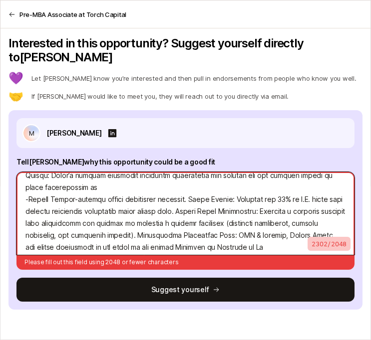
scroll to position [195, 0]
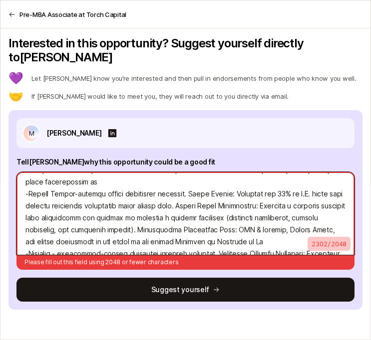
drag, startPoint x: 269, startPoint y: 214, endPoint x: 250, endPoint y: 212, distance: 18.6
click at [251, 212] on textarea at bounding box center [185, 213] width 338 height 83
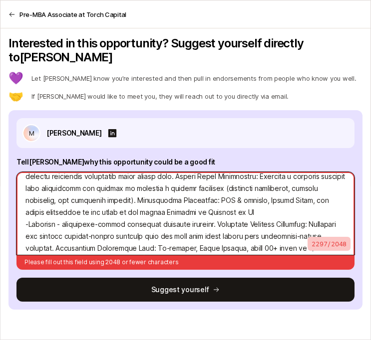
scroll to position [237, 0]
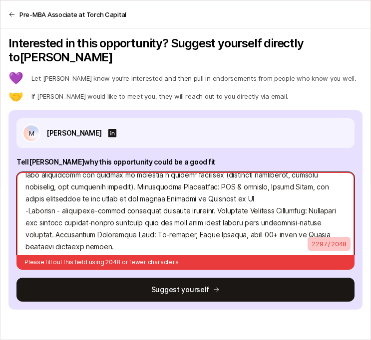
click at [174, 220] on textarea at bounding box center [185, 213] width 338 height 83
click at [69, 197] on textarea at bounding box center [185, 213] width 338 height 83
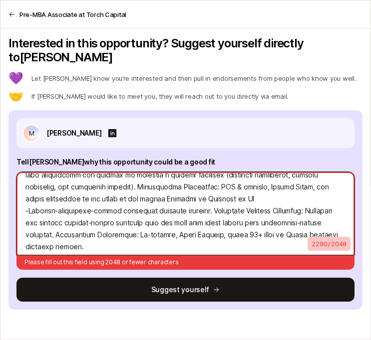
click at [175, 211] on textarea at bounding box center [185, 213] width 338 height 83
drag, startPoint x: 253, startPoint y: 198, endPoint x: 219, endPoint y: 196, distance: 34.5
click at [219, 196] on textarea at bounding box center [185, 213] width 338 height 83
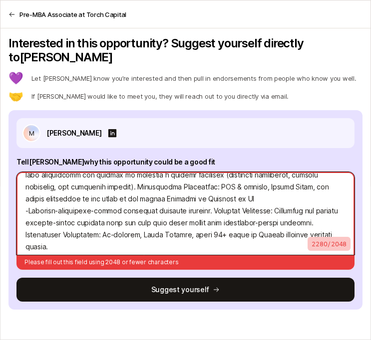
drag, startPoint x: 52, startPoint y: 209, endPoint x: 288, endPoint y: 192, distance: 236.1
click at [288, 193] on textarea at bounding box center [185, 213] width 338 height 83
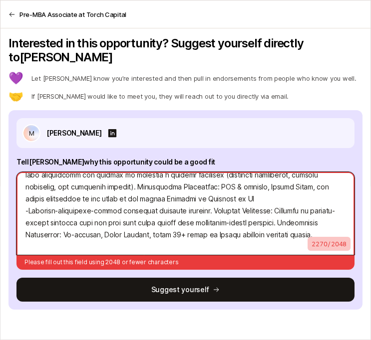
drag, startPoint x: 168, startPoint y: 207, endPoint x: 101, endPoint y: 207, distance: 66.9
click at [101, 207] on textarea at bounding box center [185, 213] width 338 height 83
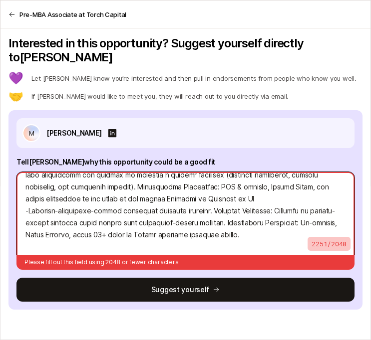
click at [289, 194] on textarea at bounding box center [185, 213] width 338 height 83
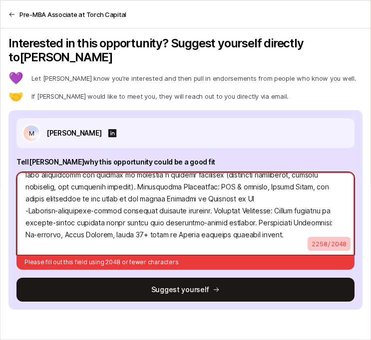
drag, startPoint x: 69, startPoint y: 208, endPoint x: 26, endPoint y: 207, distance: 43.4
click at [25, 207] on textarea at bounding box center [185, 213] width 338 height 83
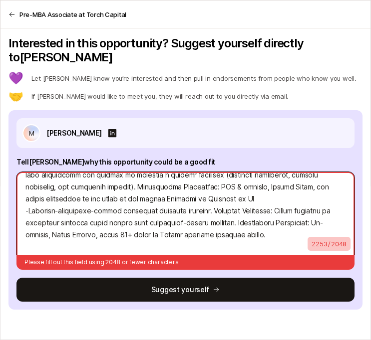
drag, startPoint x: 222, startPoint y: 207, endPoint x: 163, endPoint y: 207, distance: 58.9
click at [163, 207] on textarea at bounding box center [185, 213] width 338 height 83
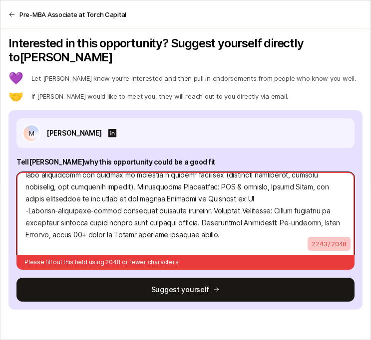
click at [222, 220] on textarea at bounding box center [185, 213] width 338 height 83
click at [98, 220] on textarea at bounding box center [185, 213] width 338 height 83
click at [251, 223] on textarea at bounding box center [185, 213] width 338 height 83
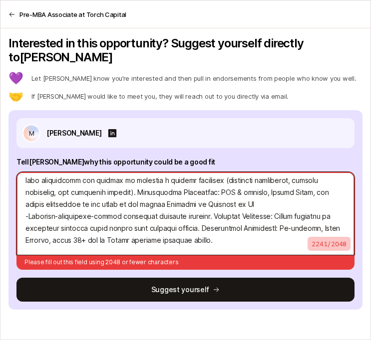
scroll to position [239, 0]
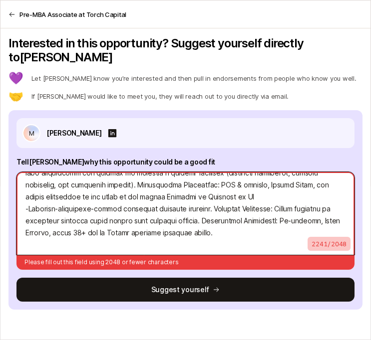
click at [286, 184] on textarea at bounding box center [185, 213] width 338 height 83
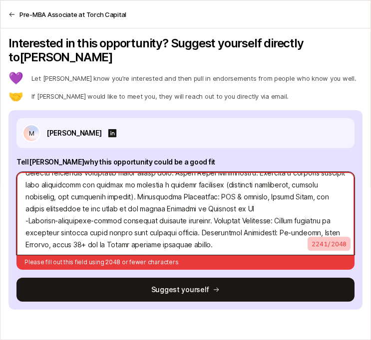
scroll to position [226, 0]
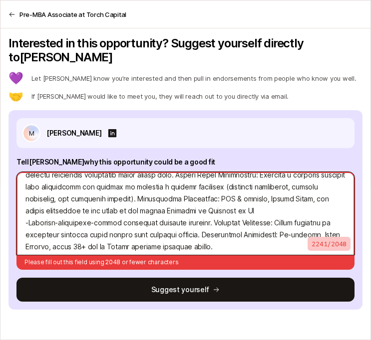
drag, startPoint x: 165, startPoint y: 197, endPoint x: 48, endPoint y: 193, distance: 116.8
click at [47, 193] on textarea at bounding box center [185, 213] width 338 height 83
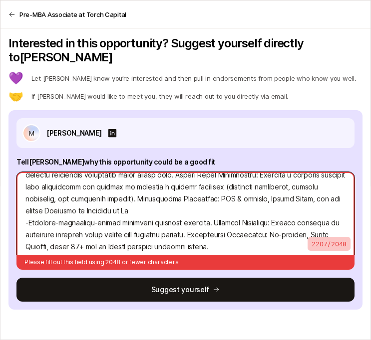
click at [185, 197] on textarea at bounding box center [185, 213] width 338 height 83
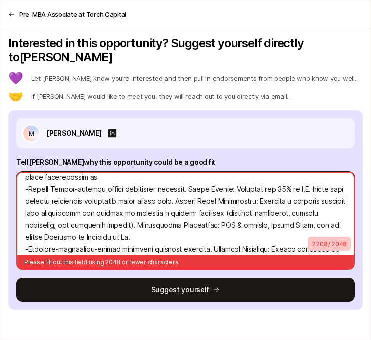
scroll to position [199, 0]
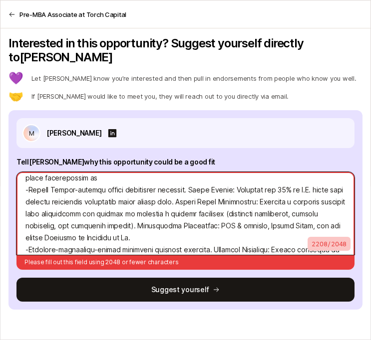
drag, startPoint x: 116, startPoint y: 201, endPoint x: 58, endPoint y: 201, distance: 57.9
click at [58, 201] on textarea at bounding box center [185, 213] width 338 height 83
drag, startPoint x: 246, startPoint y: 201, endPoint x: 105, endPoint y: 196, distance: 141.3
click at [105, 196] on textarea at bounding box center [185, 213] width 338 height 83
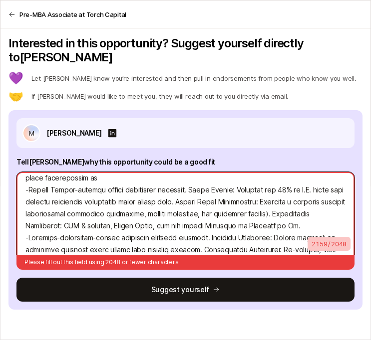
click at [314, 198] on textarea at bounding box center [185, 213] width 338 height 83
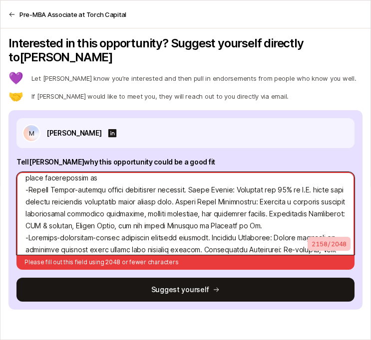
click at [83, 196] on textarea at bounding box center [185, 213] width 338 height 83
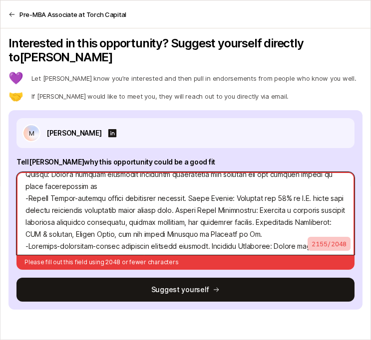
click at [73, 187] on textarea at bounding box center [185, 213] width 338 height 83
click at [30, 184] on textarea at bounding box center [185, 213] width 338 height 83
click at [29, 233] on textarea at bounding box center [185, 213] width 338 height 83
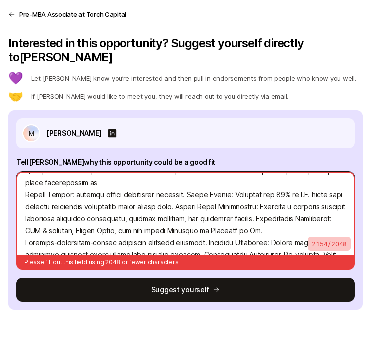
click at [64, 229] on textarea at bounding box center [185, 213] width 338 height 83
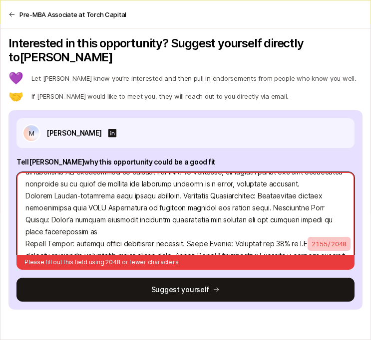
scroll to position [148, 0]
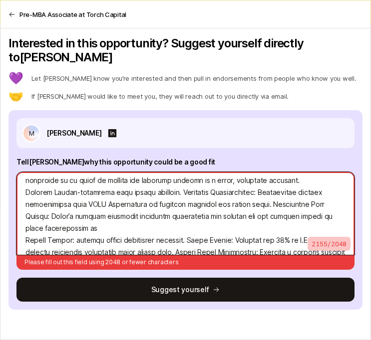
click at [73, 178] on textarea at bounding box center [185, 213] width 338 height 83
click at [27, 178] on textarea at bounding box center [185, 213] width 338 height 83
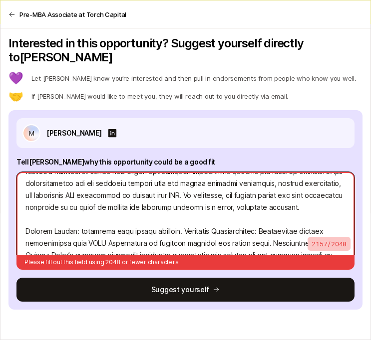
scroll to position [177, 0]
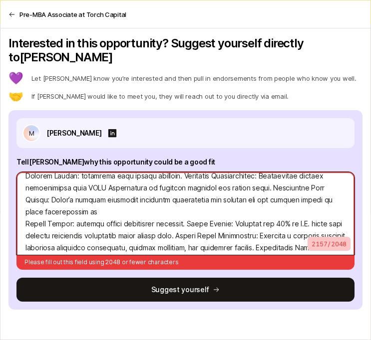
click at [54, 186] on textarea at bounding box center [185, 213] width 338 height 83
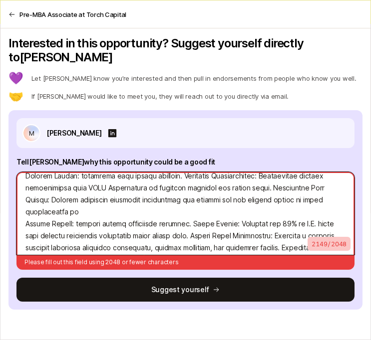
click at [57, 188] on textarea at bounding box center [185, 213] width 338 height 83
click at [100, 188] on textarea at bounding box center [185, 213] width 338 height 83
click at [115, 200] on textarea at bounding box center [185, 213] width 338 height 83
drag, startPoint x: 222, startPoint y: 187, endPoint x: 248, endPoint y: 185, distance: 26.6
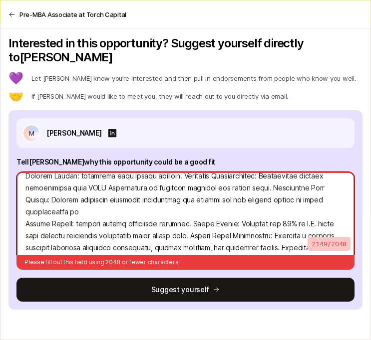
click at [248, 185] on textarea at bounding box center [185, 213] width 338 height 83
click at [207, 197] on textarea at bounding box center [185, 213] width 338 height 83
click at [100, 185] on textarea at bounding box center [185, 213] width 338 height 83
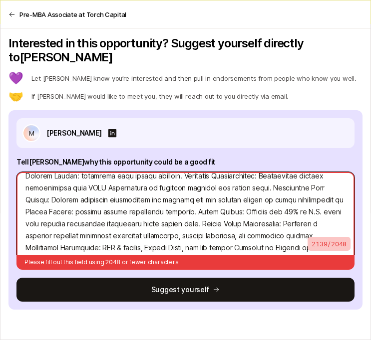
click at [245, 186] on textarea at bounding box center [185, 213] width 338 height 83
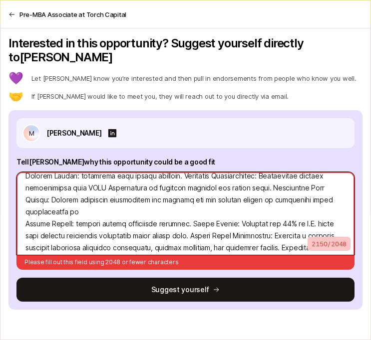
drag, startPoint x: 177, startPoint y: 199, endPoint x: 24, endPoint y: 193, distance: 153.3
click at [24, 193] on textarea at bounding box center [185, 213] width 338 height 83
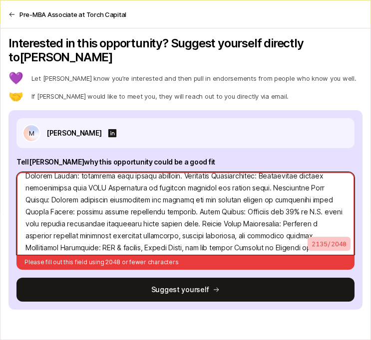
click at [313, 188] on textarea at bounding box center [185, 213] width 338 height 83
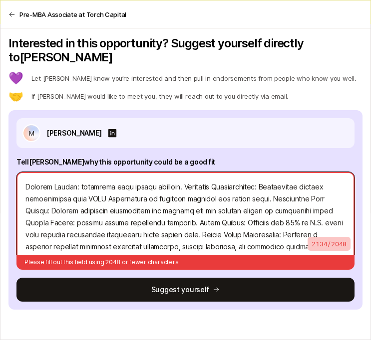
scroll to position [209, 0]
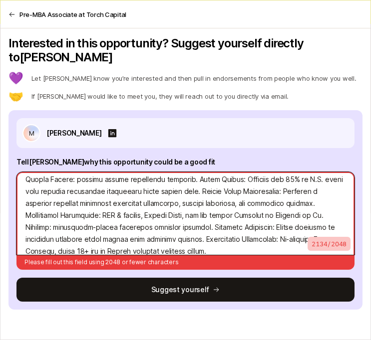
click at [337, 204] on textarea at bounding box center [185, 213] width 338 height 83
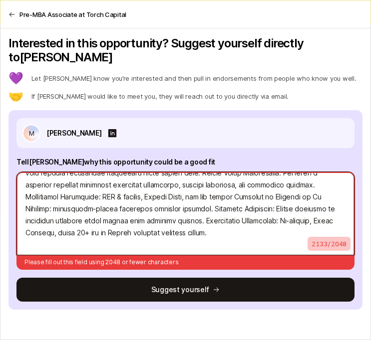
click at [232, 222] on textarea at bounding box center [185, 213] width 338 height 83
click at [318, 204] on textarea at bounding box center [185, 213] width 338 height 83
click at [321, 205] on textarea at bounding box center [185, 213] width 338 height 83
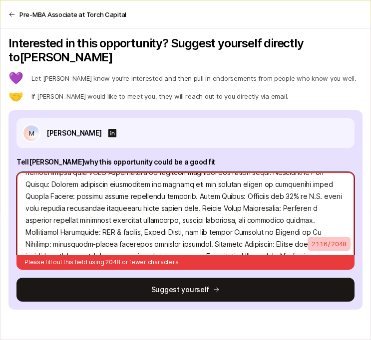
scroll to position [198, 0]
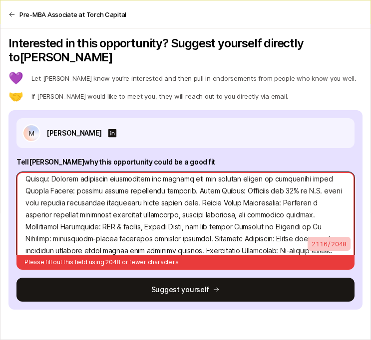
drag, startPoint x: 166, startPoint y: 212, endPoint x: 117, endPoint y: 210, distance: 48.9
click at [117, 210] on textarea at bounding box center [185, 213] width 338 height 83
click at [279, 218] on textarea at bounding box center [185, 213] width 338 height 83
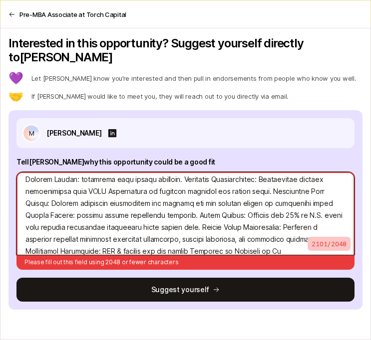
scroll to position [174, 0]
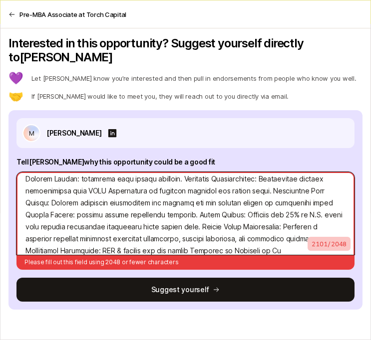
click at [191, 172] on textarea at bounding box center [185, 213] width 338 height 83
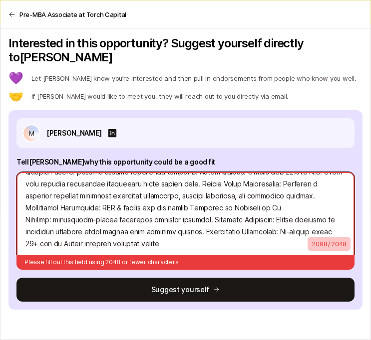
scroll to position [216, 0]
click at [34, 220] on textarea at bounding box center [185, 213] width 338 height 83
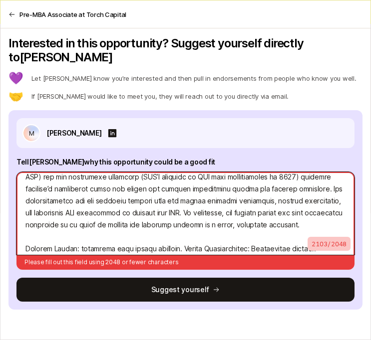
scroll to position [108, 0]
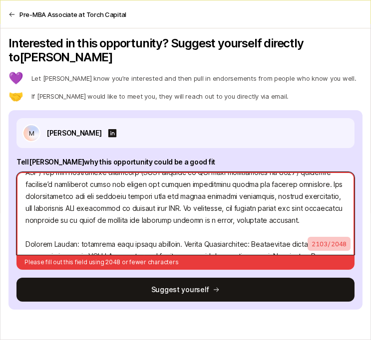
click at [28, 182] on textarea at bounding box center [185, 213] width 338 height 83
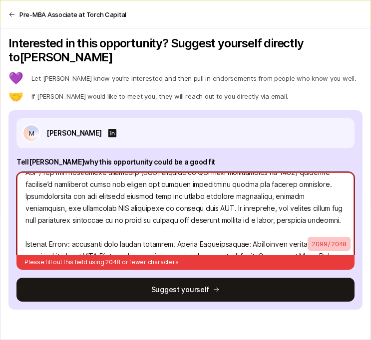
drag, startPoint x: 124, startPoint y: 180, endPoint x: 76, endPoint y: 182, distance: 47.4
click at [75, 182] on textarea at bounding box center [185, 213] width 338 height 83
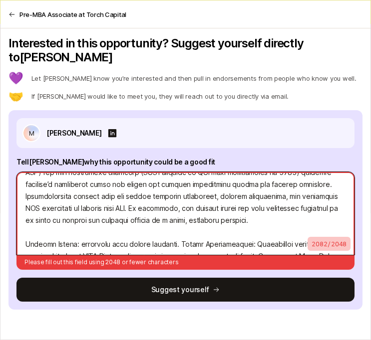
click at [283, 203] on textarea at bounding box center [185, 213] width 338 height 83
click at [304, 184] on textarea at bounding box center [185, 213] width 338 height 83
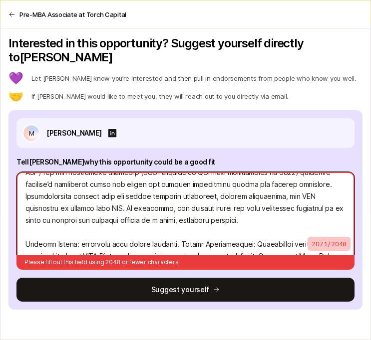
click at [25, 195] on textarea at bounding box center [185, 213] width 338 height 83
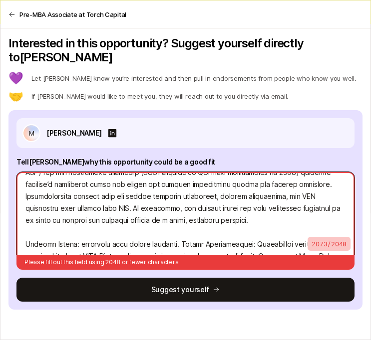
click at [241, 207] on textarea at bounding box center [185, 213] width 338 height 83
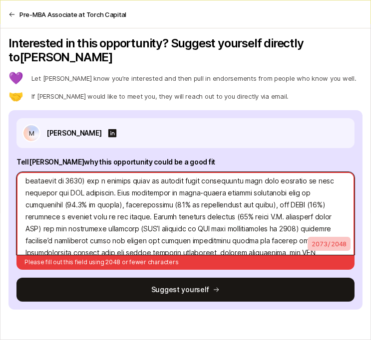
scroll to position [61, 0]
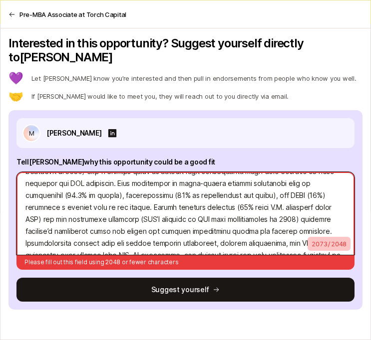
drag, startPoint x: 294, startPoint y: 215, endPoint x: 223, endPoint y: 214, distance: 71.8
click at [223, 214] on textarea at bounding box center [185, 213] width 338 height 83
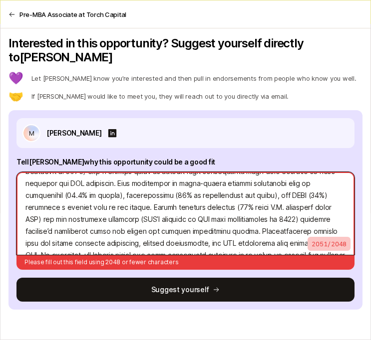
click at [226, 217] on textarea at bounding box center [185, 213] width 338 height 83
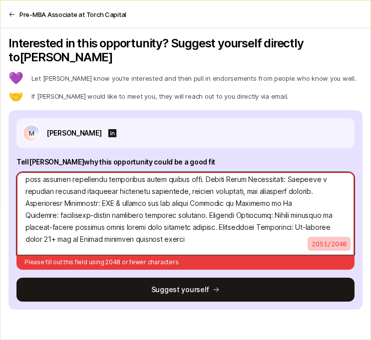
scroll to position [220, 0]
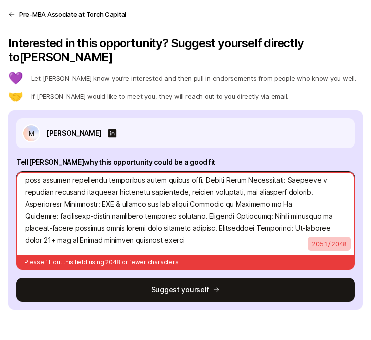
click at [265, 194] on textarea at bounding box center [185, 213] width 338 height 83
click at [214, 223] on textarea at bounding box center [185, 213] width 338 height 83
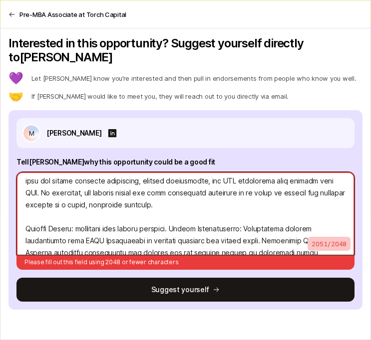
scroll to position [122, 0]
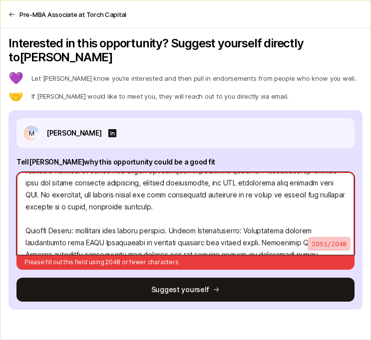
click at [211, 194] on textarea at bounding box center [185, 213] width 338 height 83
click at [206, 204] on textarea at bounding box center [185, 213] width 338 height 83
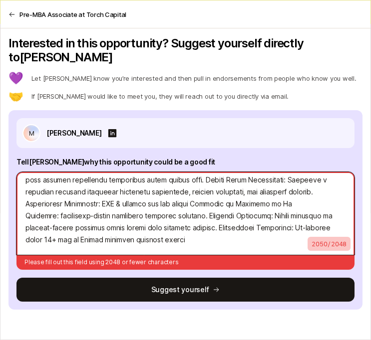
scroll to position [0, 0]
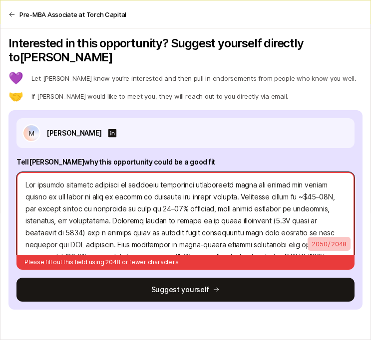
click at [320, 186] on textarea at bounding box center [185, 213] width 338 height 83
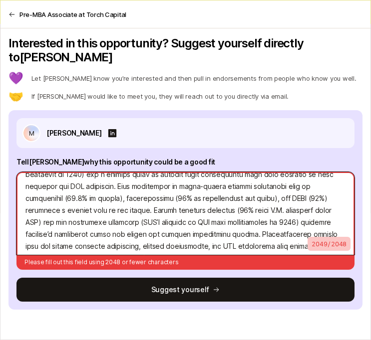
scroll to position [60, 0]
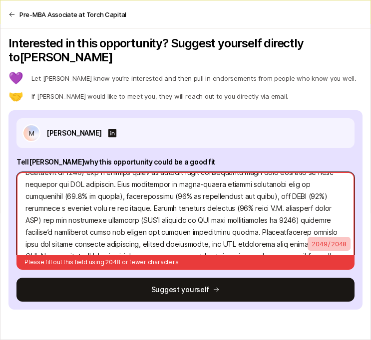
click at [337, 196] on textarea at bounding box center [185, 213] width 338 height 83
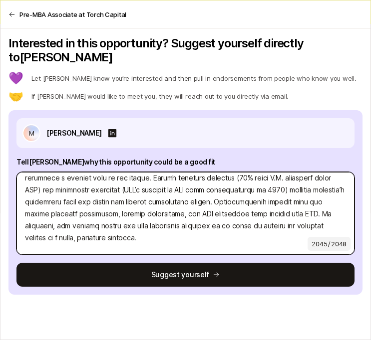
scroll to position [228, 0]
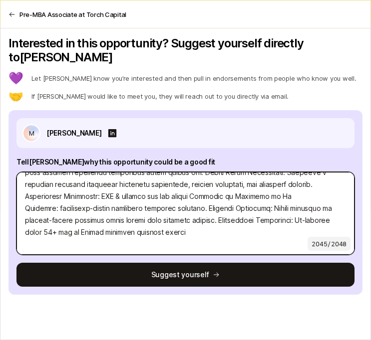
click at [209, 235] on textarea at bounding box center [185, 213] width 338 height 83
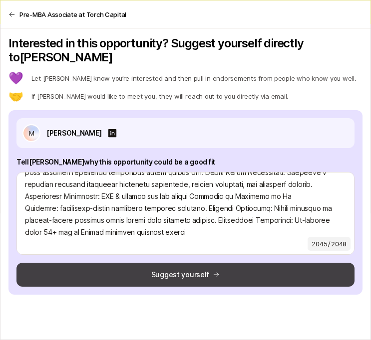
click at [203, 263] on button "Suggest yourself" at bounding box center [185, 275] width 338 height 24
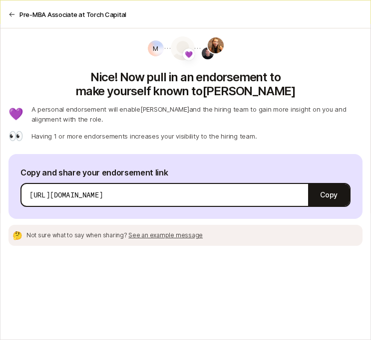
click at [134, 231] on span "See an example message" at bounding box center [165, 234] width 74 height 7
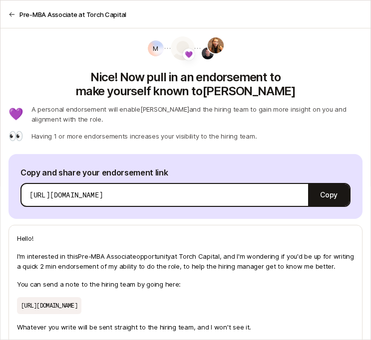
scroll to position [46, 0]
